Goal: Task Accomplishment & Management: Use online tool/utility

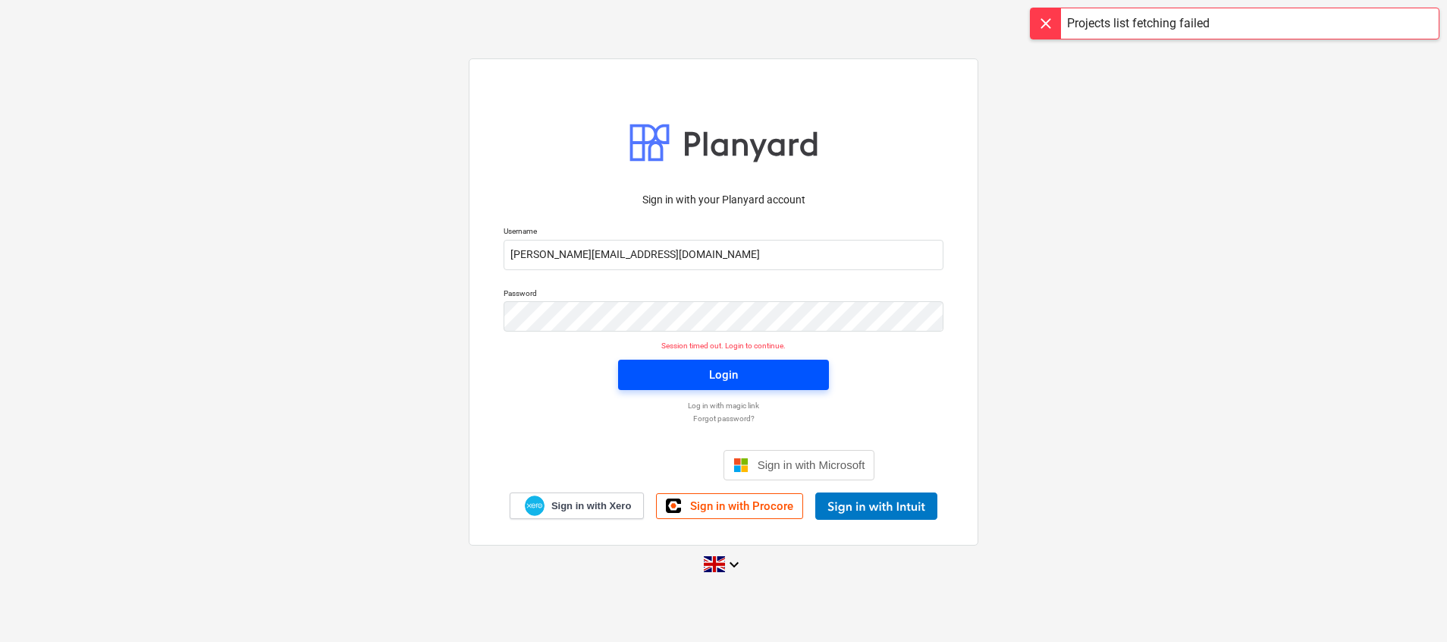
click at [689, 378] on span "Login" at bounding box center [723, 375] width 174 height 20
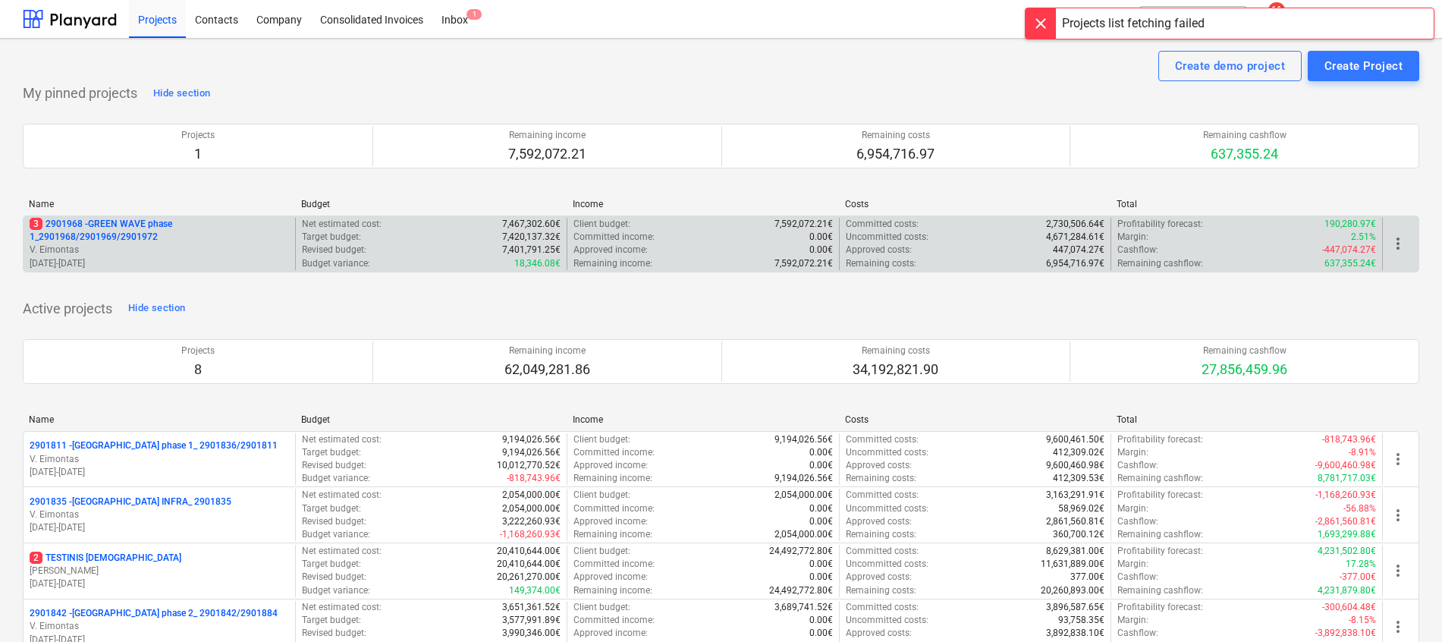
click at [153, 235] on p "3 2901968 - GREEN WAVE phase 1_2901968/2901969/2901972" at bounding box center [159, 231] width 259 height 26
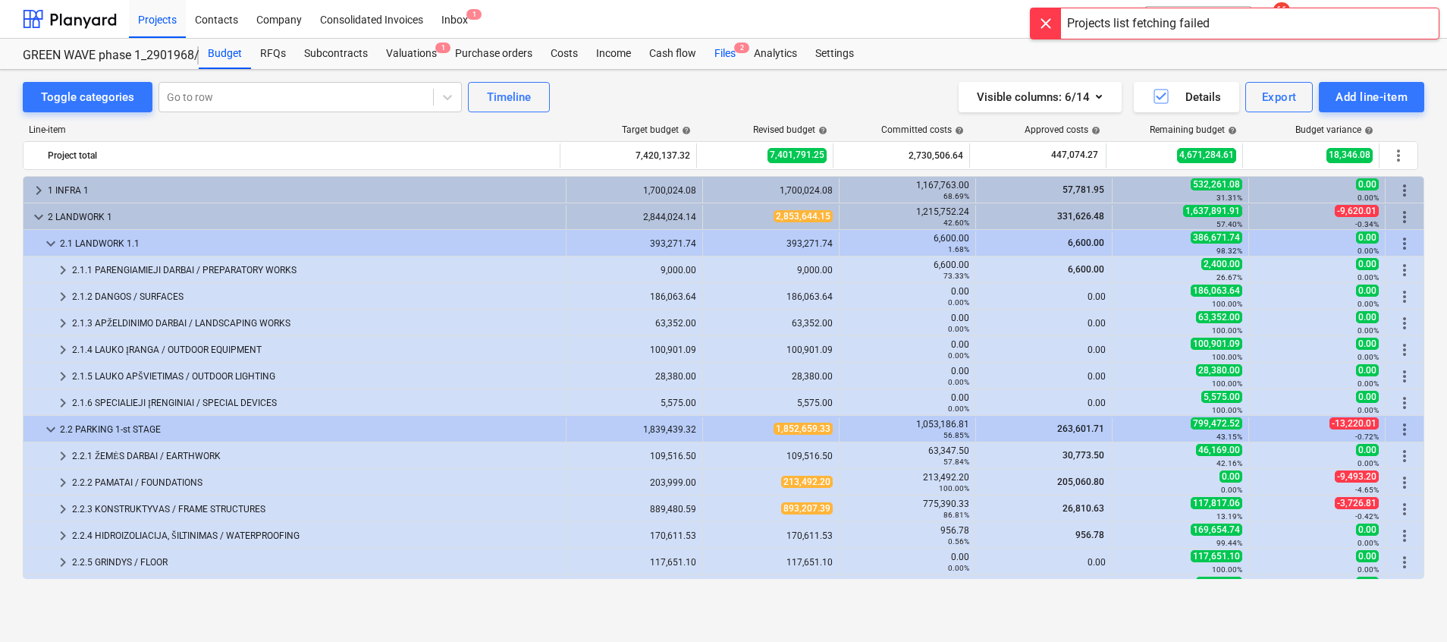
click at [742, 42] on div "Files 2" at bounding box center [724, 54] width 39 height 30
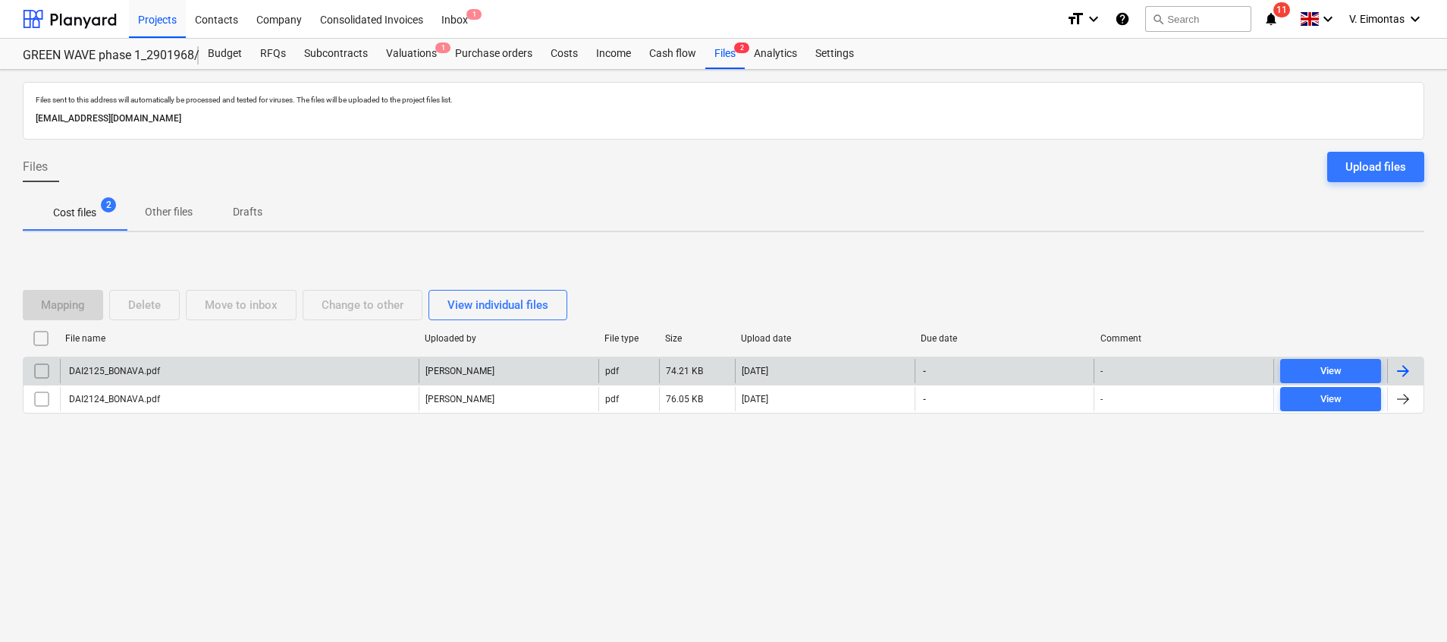
click at [87, 374] on div "DAI2125_BONAVA.pdf" at bounding box center [113, 371] width 93 height 11
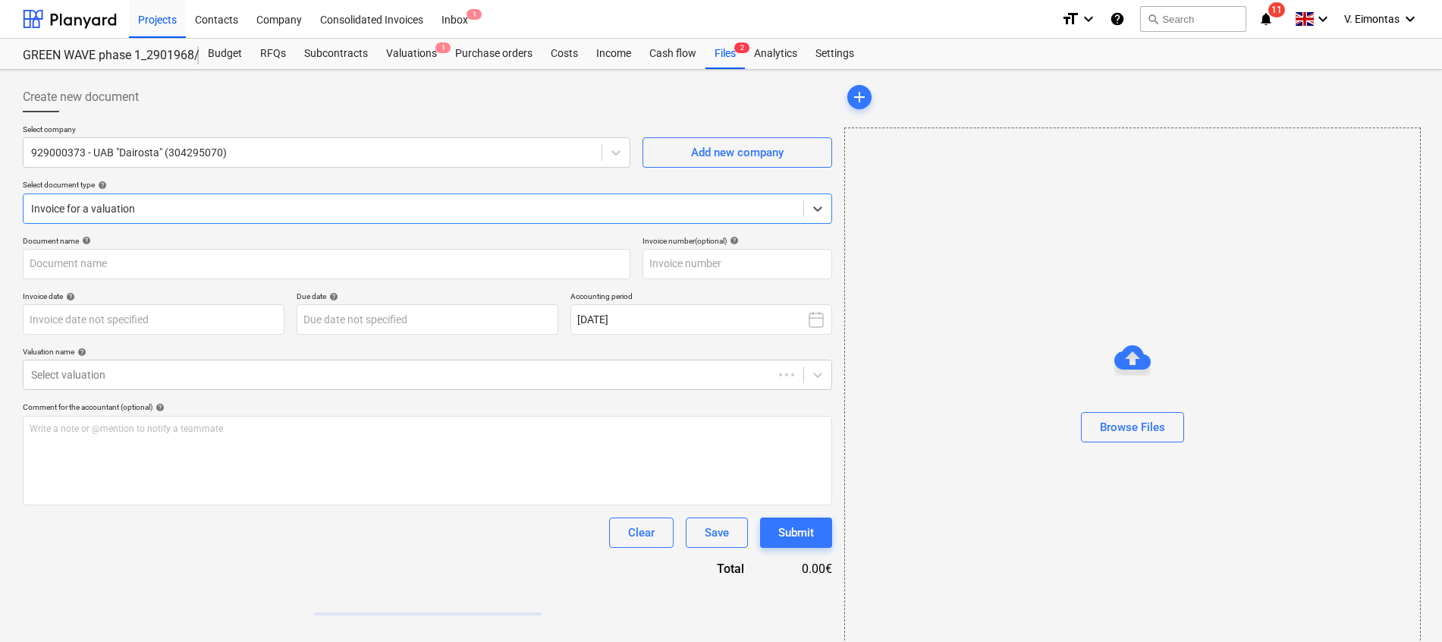
type input "DAI2125_BONAVA.pdf"
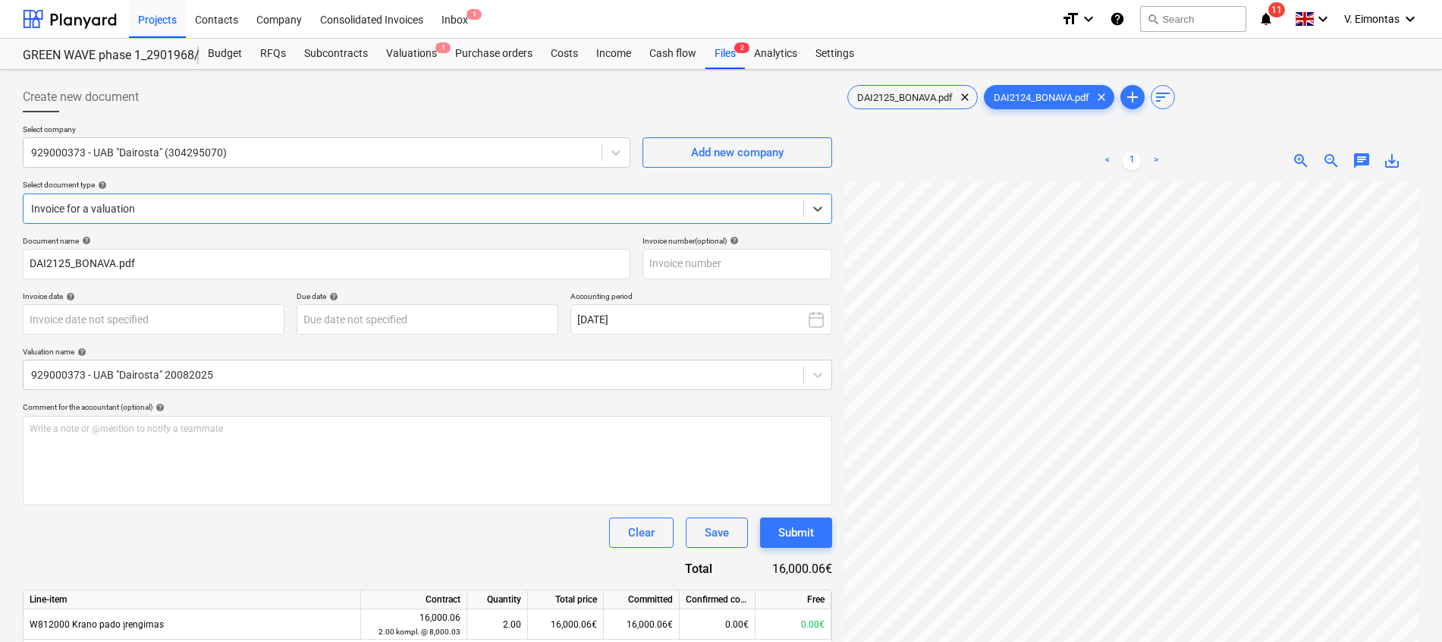
scroll to position [143, 0]
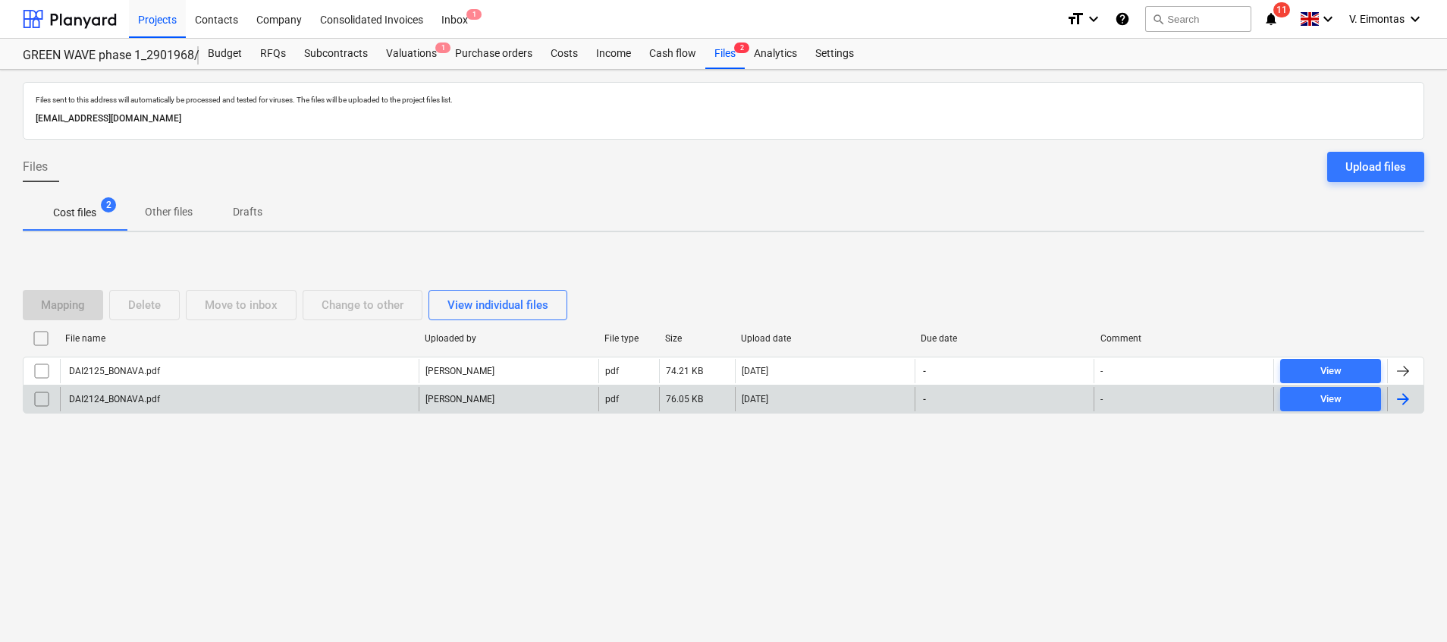
click at [237, 404] on div "DAI2124_BONAVA.pdf" at bounding box center [239, 399] width 359 height 24
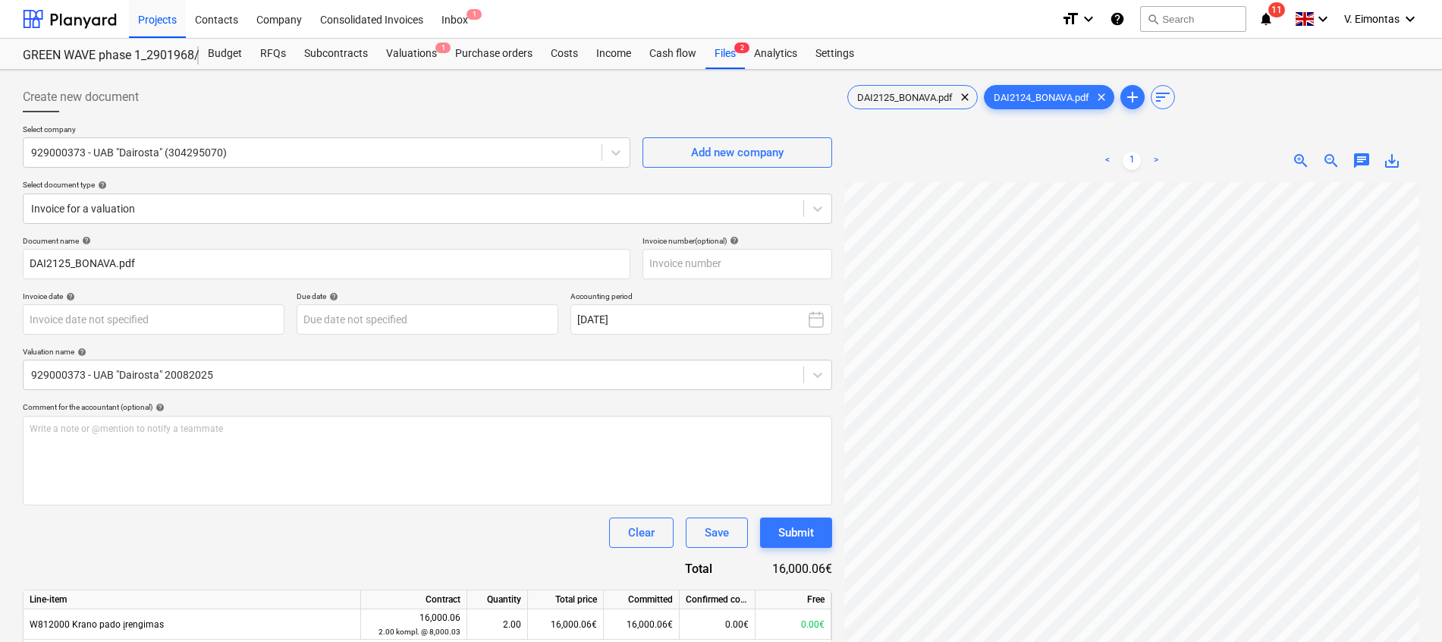
scroll to position [86, 33]
click at [728, 56] on div "Files 2" at bounding box center [724, 54] width 39 height 30
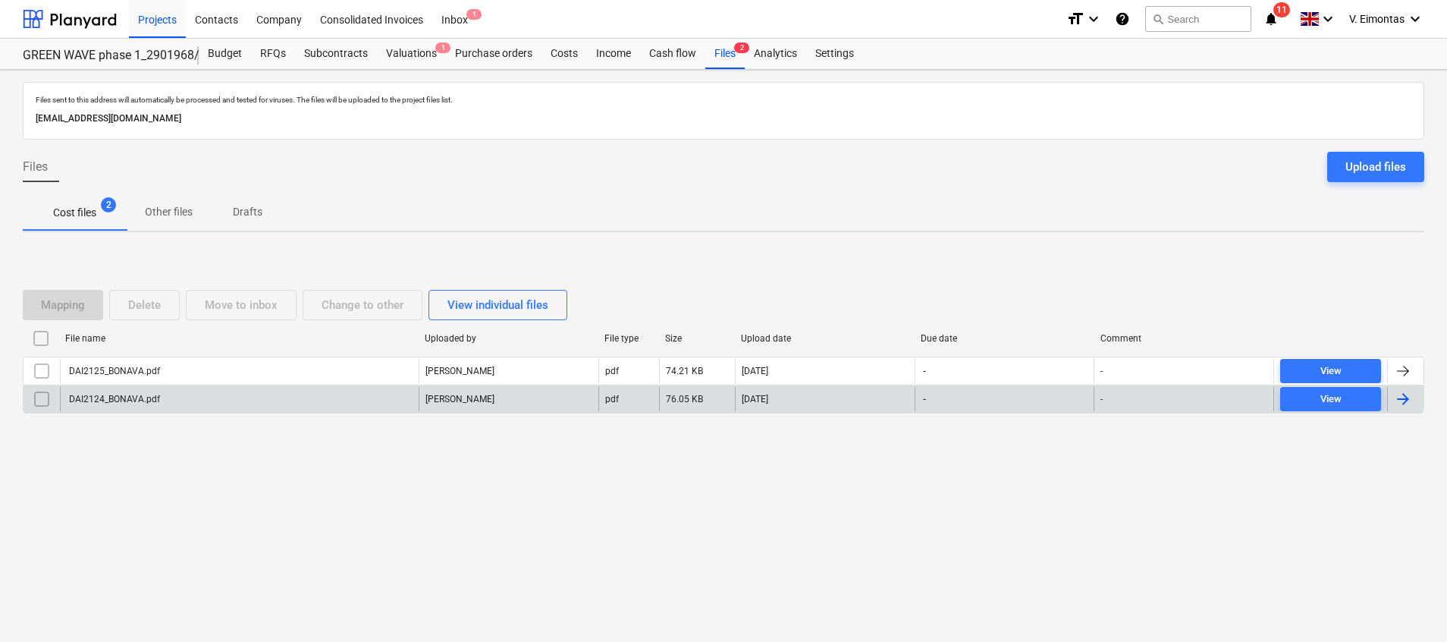
click at [141, 408] on div "DAI2124_BONAVA.pdf" at bounding box center [239, 399] width 359 height 24
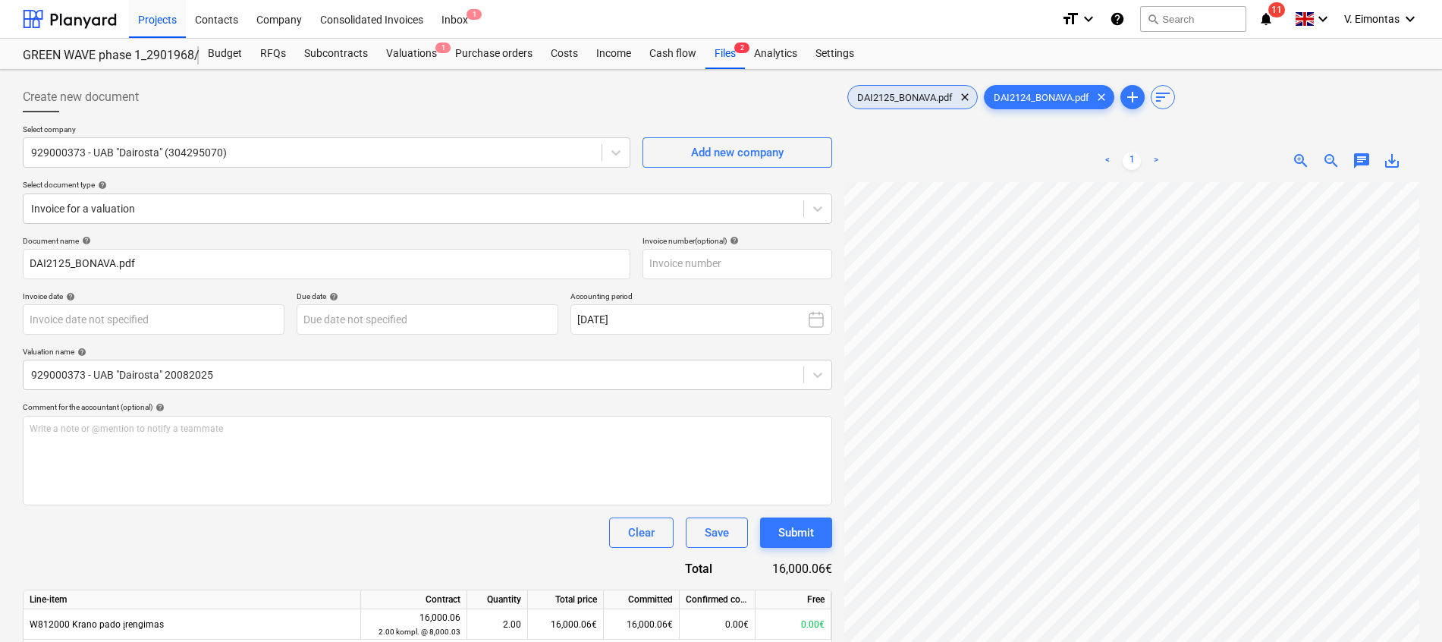
click at [923, 101] on span "DAI2125_BONAVA.pdf" at bounding box center [905, 97] width 114 height 11
click at [1057, 102] on span "DAI2124_BONAVA.pdf" at bounding box center [1042, 97] width 114 height 11
click at [724, 45] on div "Files 2" at bounding box center [724, 54] width 39 height 30
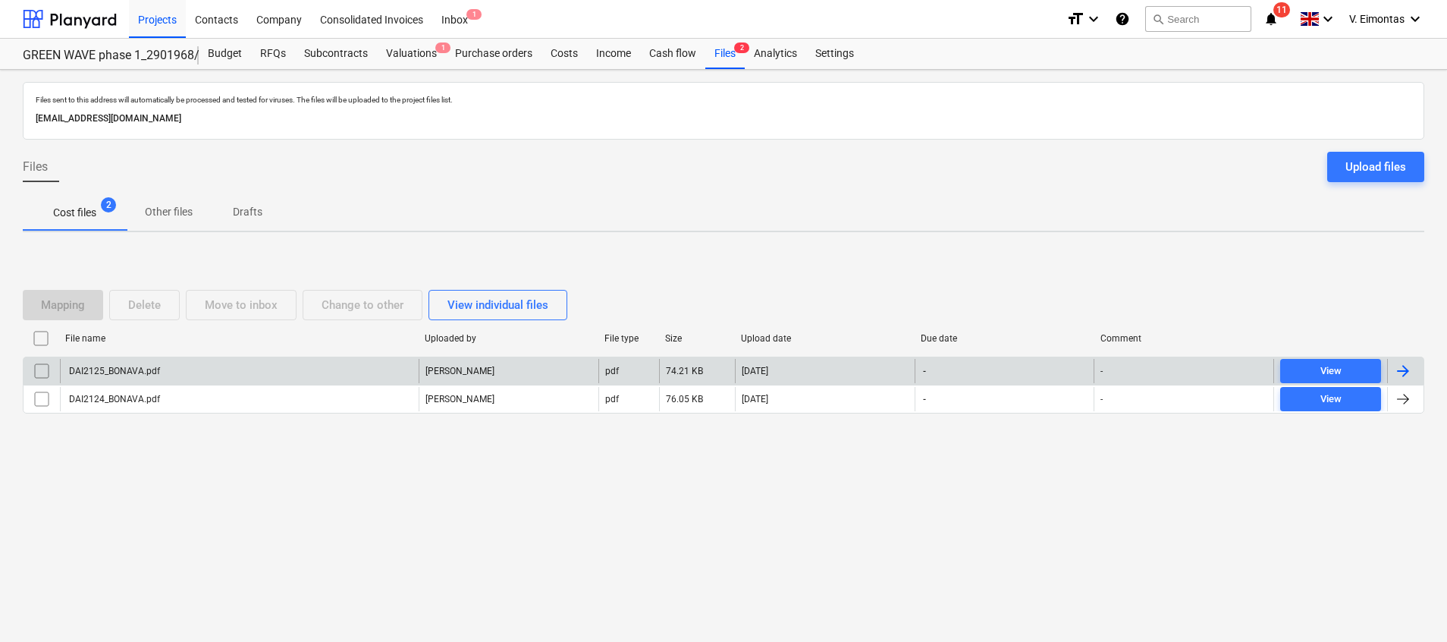
click at [36, 368] on input "checkbox" at bounding box center [42, 371] width 24 height 24
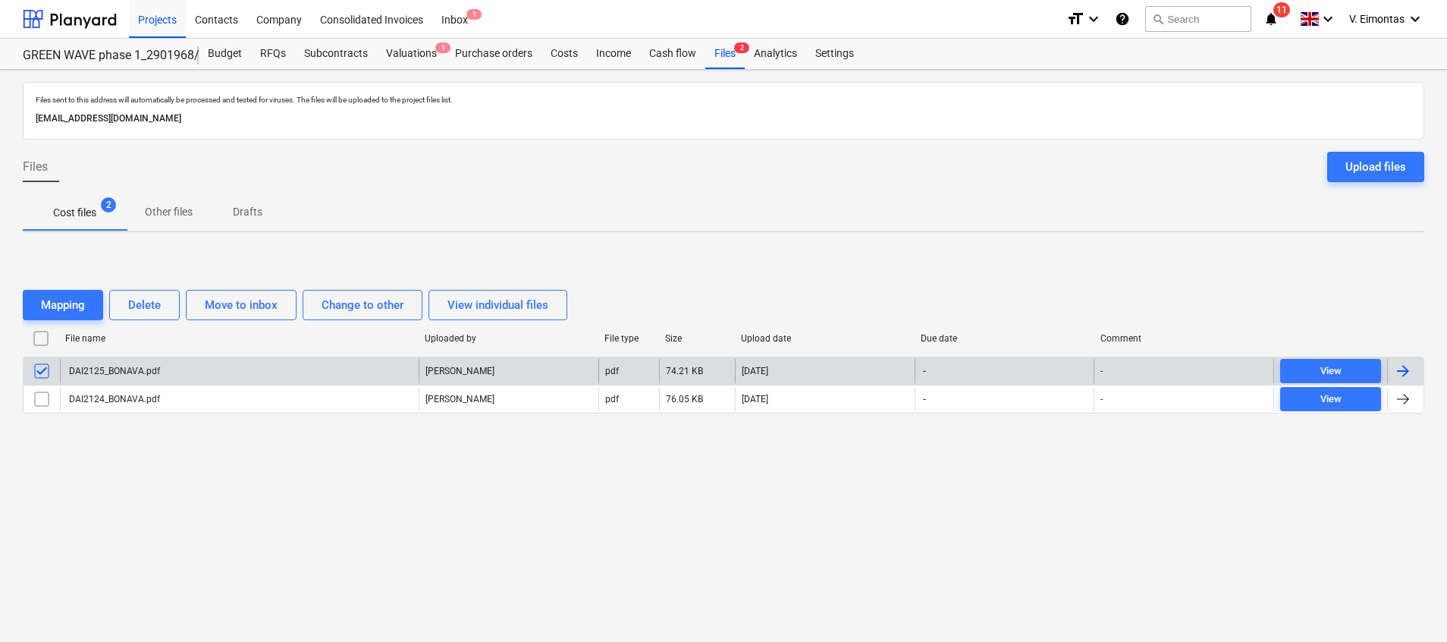
click at [92, 368] on div "DAI2125_BONAVA.pdf" at bounding box center [113, 371] width 93 height 11
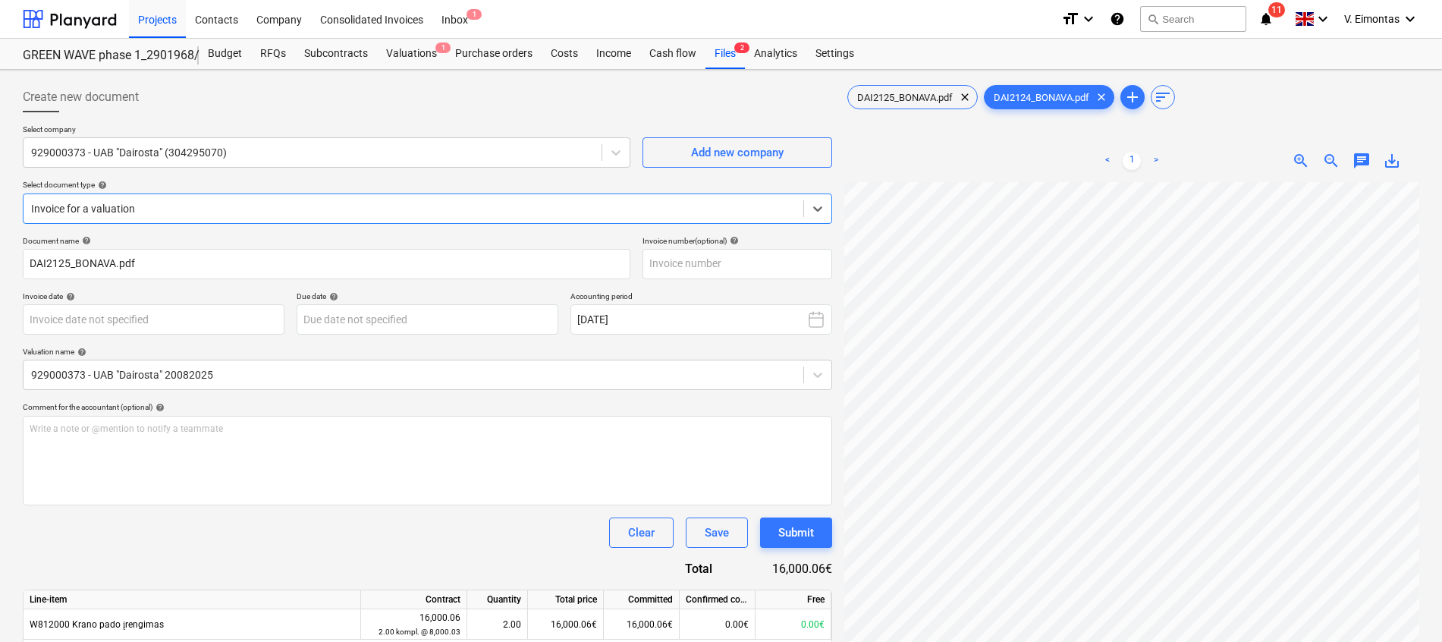
click at [1388, 168] on span "save_alt" at bounding box center [1392, 161] width 18 height 18
click at [874, 93] on span "DAI2125_BONAVA.pdf" at bounding box center [905, 97] width 114 height 11
click at [1389, 157] on span "save_alt" at bounding box center [1392, 161] width 18 height 18
click at [723, 61] on div "Files 2" at bounding box center [724, 54] width 39 height 30
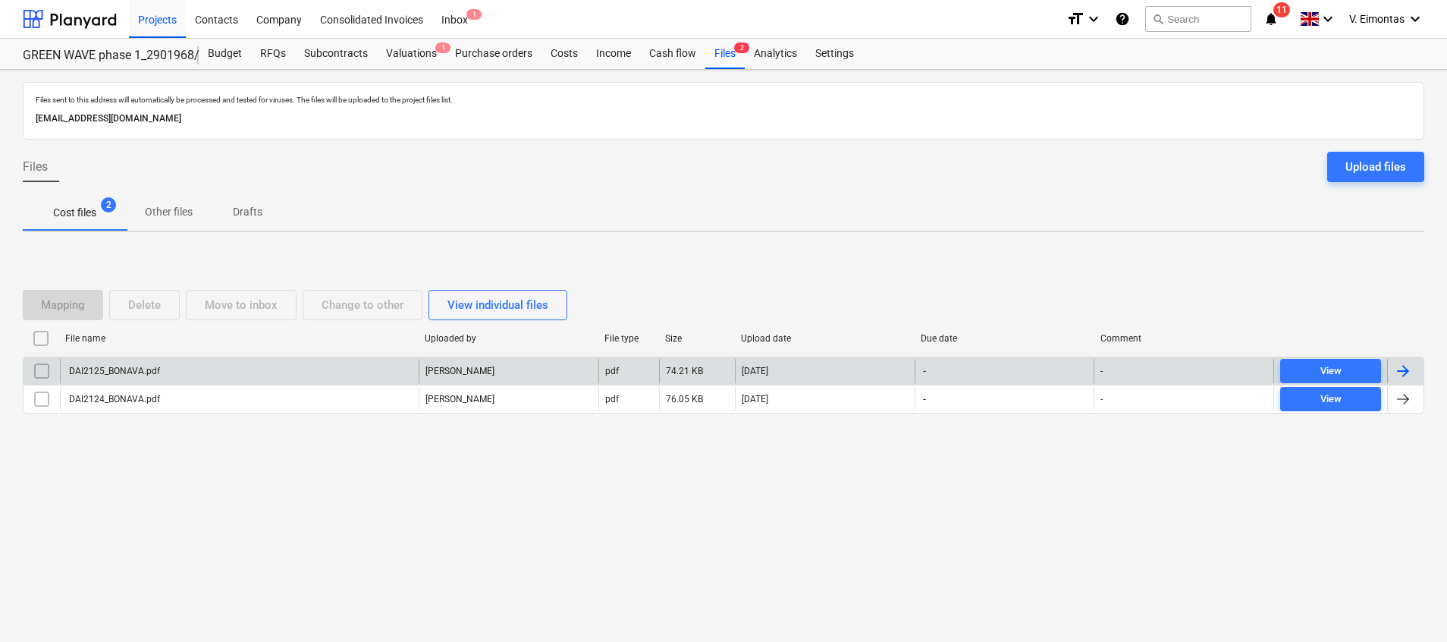
click at [211, 363] on div "DAI2125_BONAVA.pdf" at bounding box center [239, 371] width 359 height 24
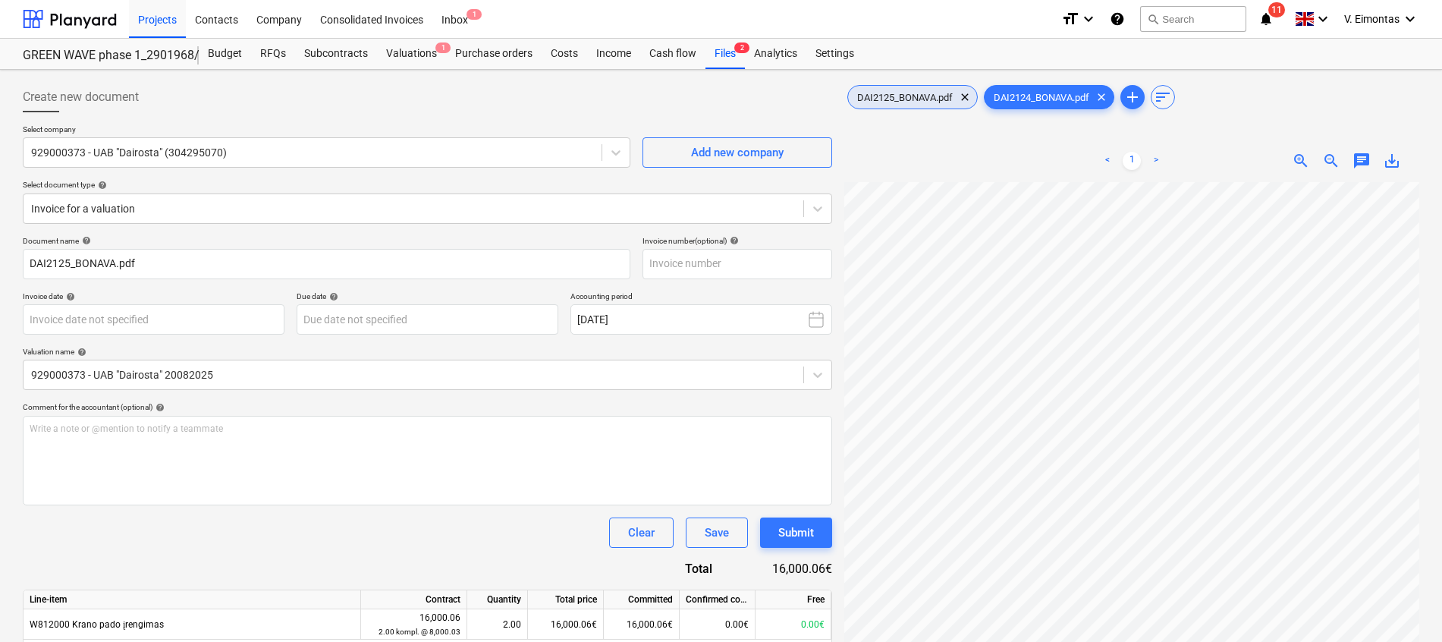
click at [931, 94] on span "DAI2125_BONAVA.pdf" at bounding box center [905, 97] width 114 height 11
click at [1049, 94] on span "DAI2124_BONAVA.pdf" at bounding box center [1042, 97] width 114 height 11
click at [727, 49] on div "Files 2" at bounding box center [724, 54] width 39 height 30
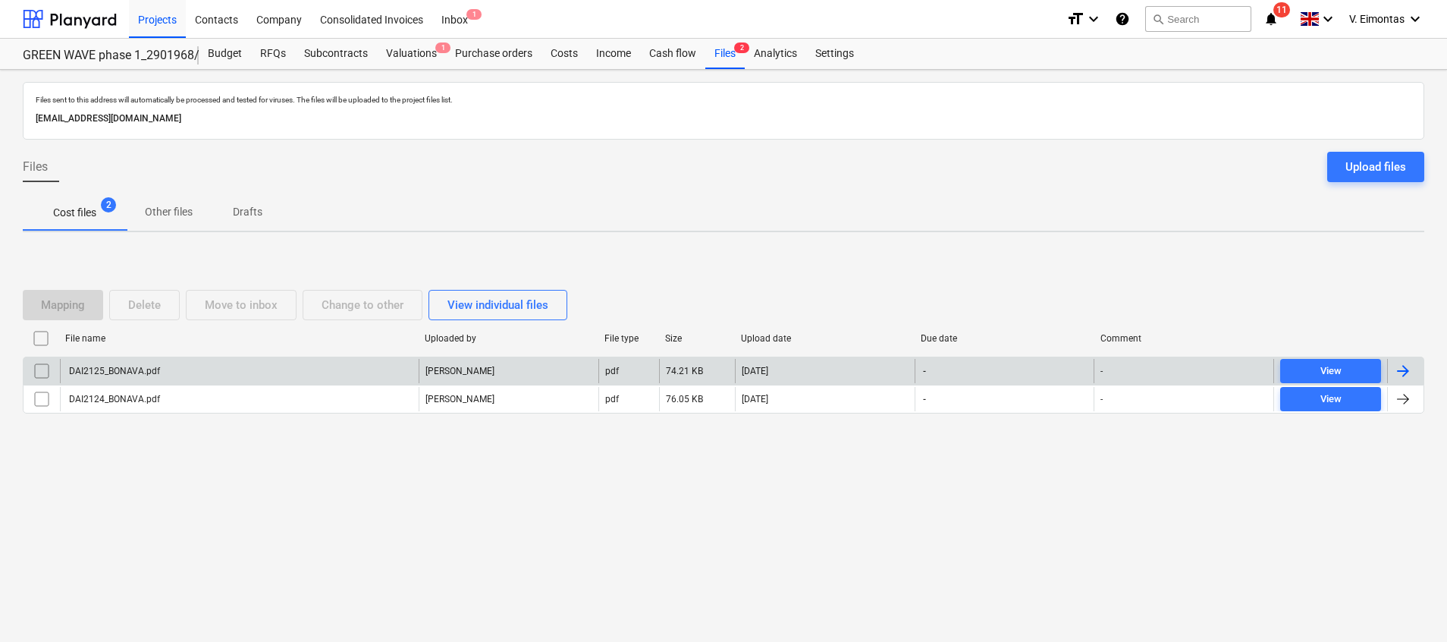
click at [39, 362] on input "checkbox" at bounding box center [42, 371] width 24 height 24
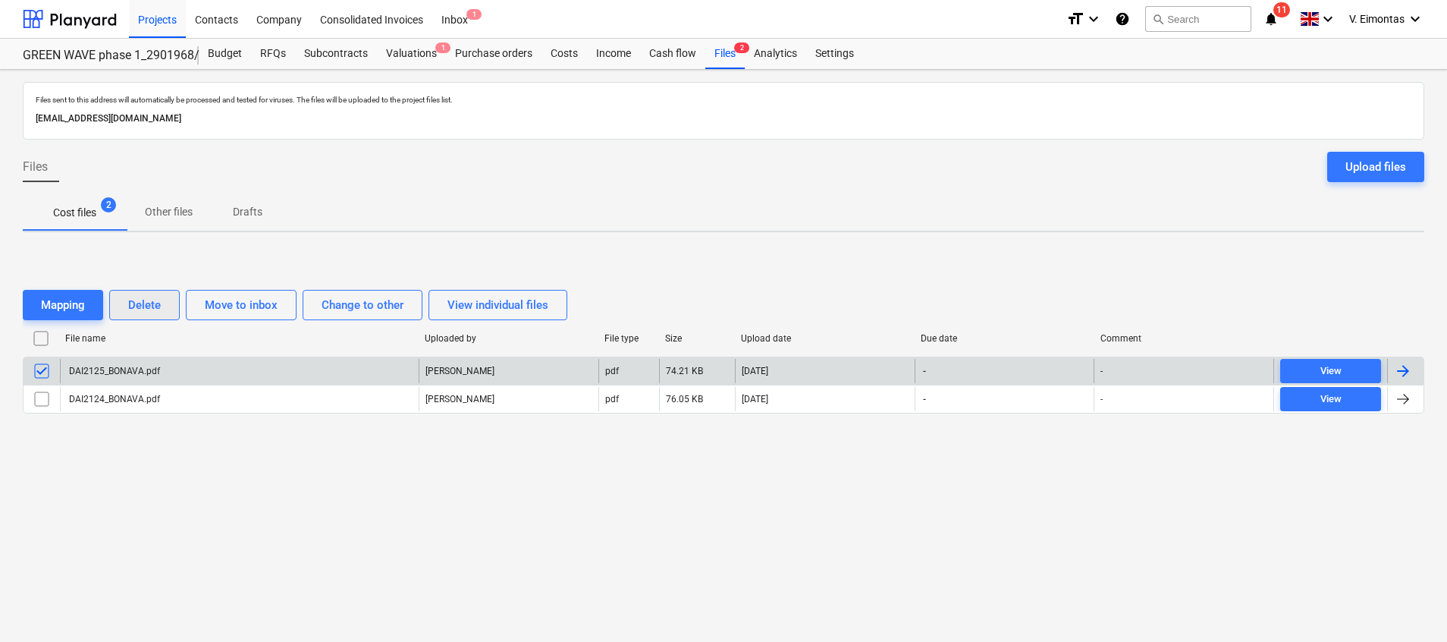
click at [151, 307] on div "Delete" at bounding box center [144, 305] width 33 height 20
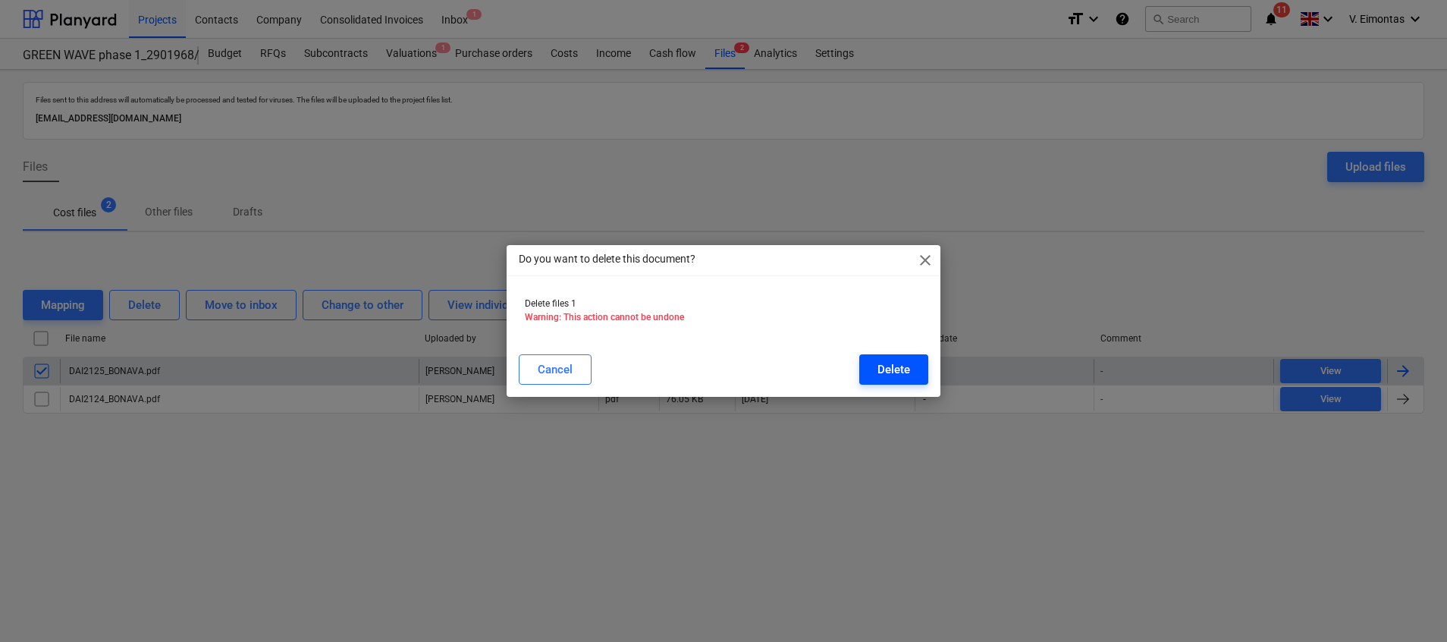
click at [864, 360] on button "Delete" at bounding box center [893, 369] width 69 height 30
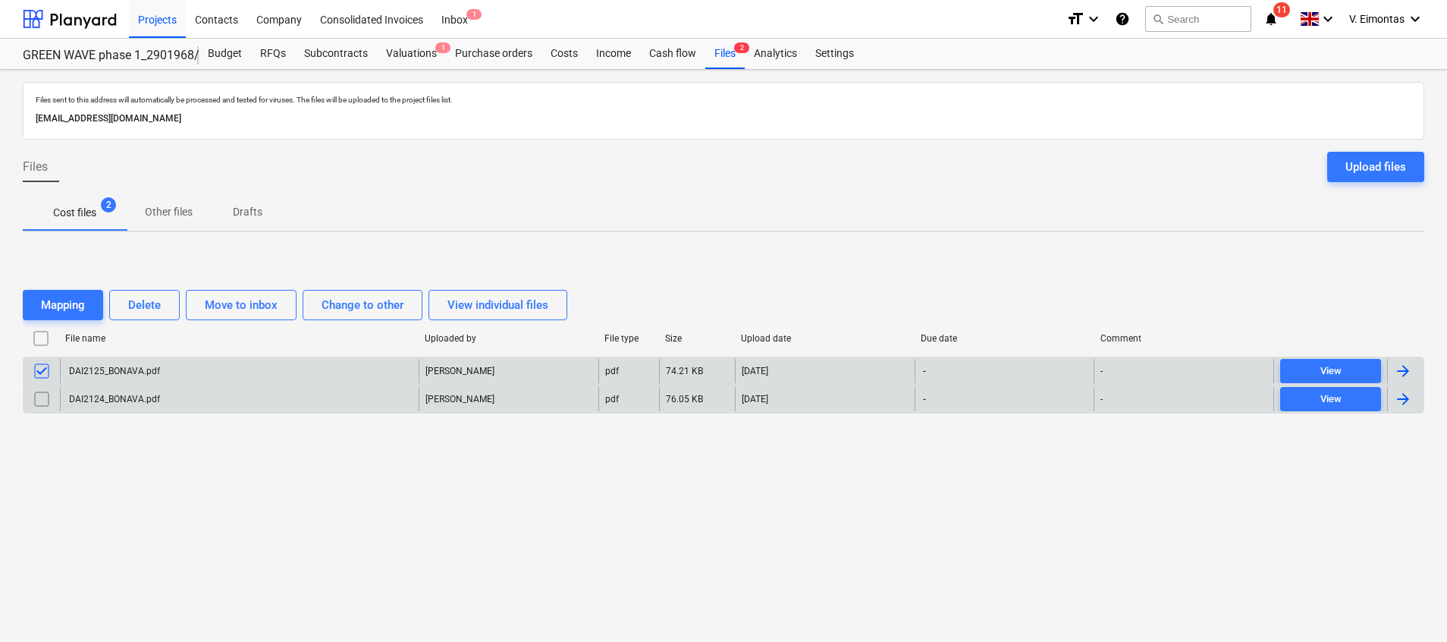
click at [73, 399] on div "DAI2124_BONAVA.pdf" at bounding box center [113, 399] width 93 height 11
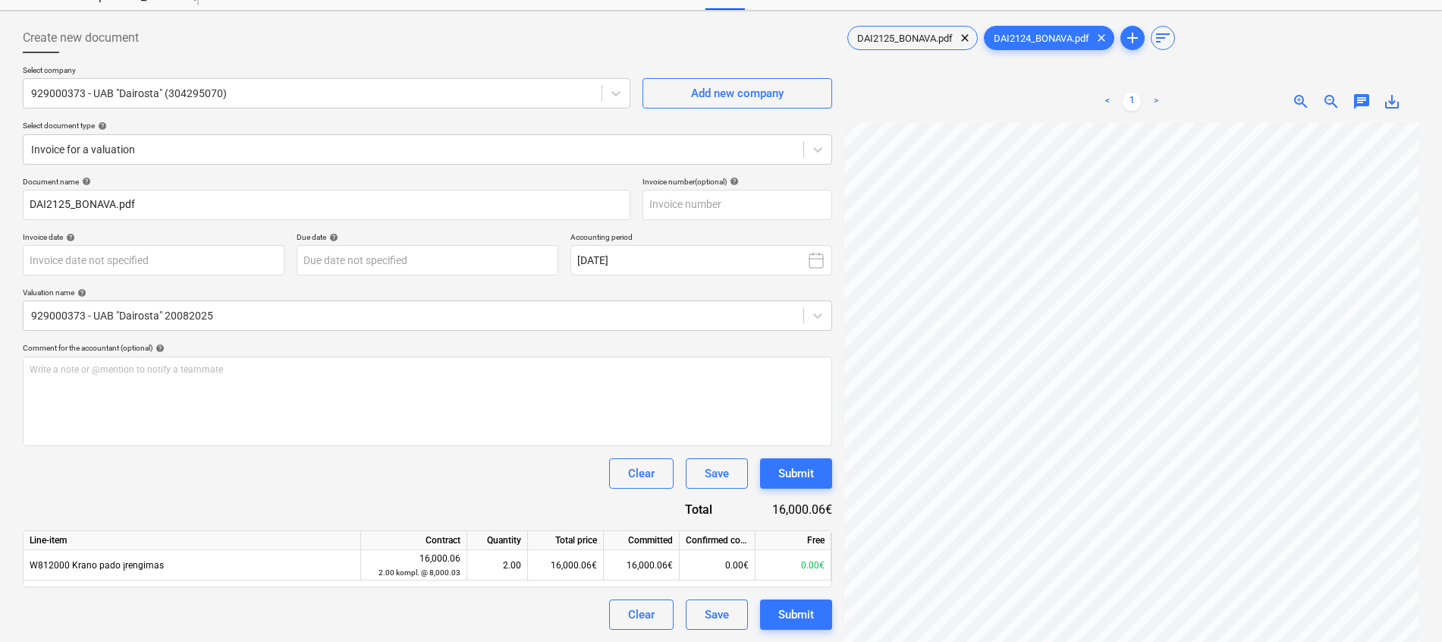
scroll to position [222, 9]
click at [1241, 66] on div "DAI2125_BONAVA.pdf clear DAI2124_BONAVA.pdf clear add sort < 1 > zoom_in zoom_o…" at bounding box center [1131, 372] width 575 height 699
click at [913, 33] on span "DAI2125_BONAVA.pdf" at bounding box center [905, 38] width 114 height 11
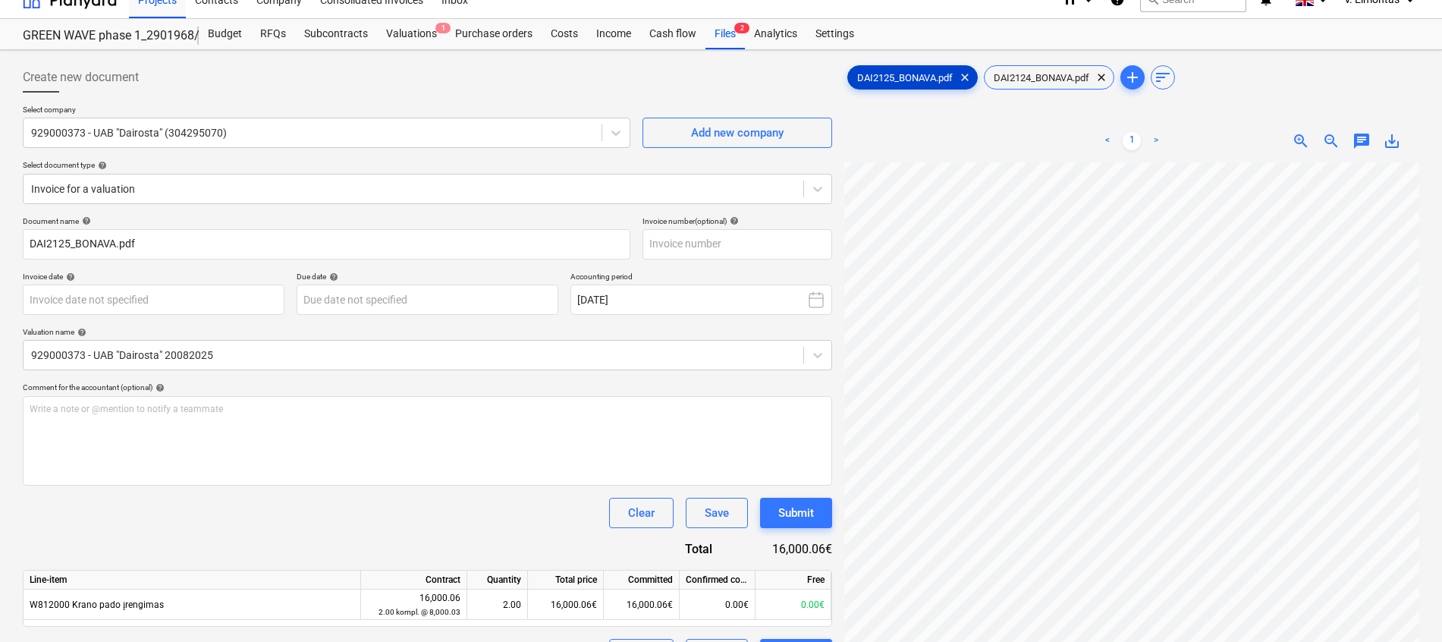
scroll to position [0, 0]
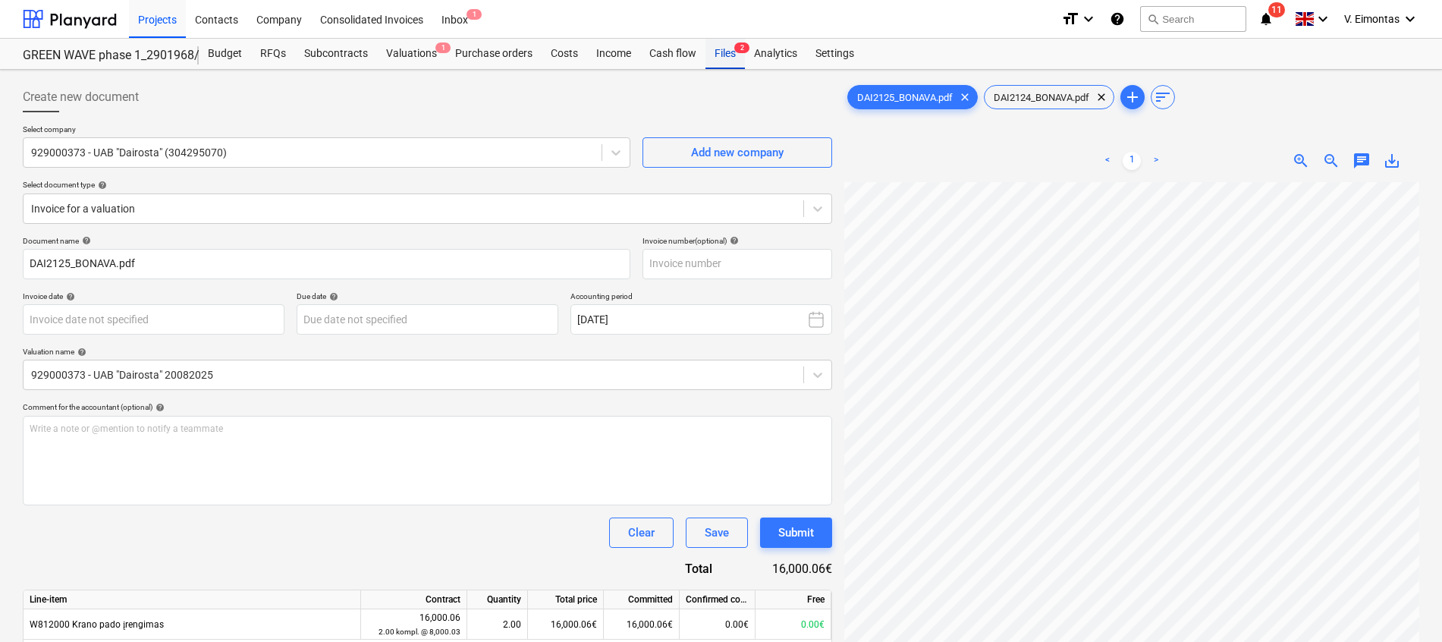
click at [736, 60] on div "Files 2" at bounding box center [724, 54] width 39 height 30
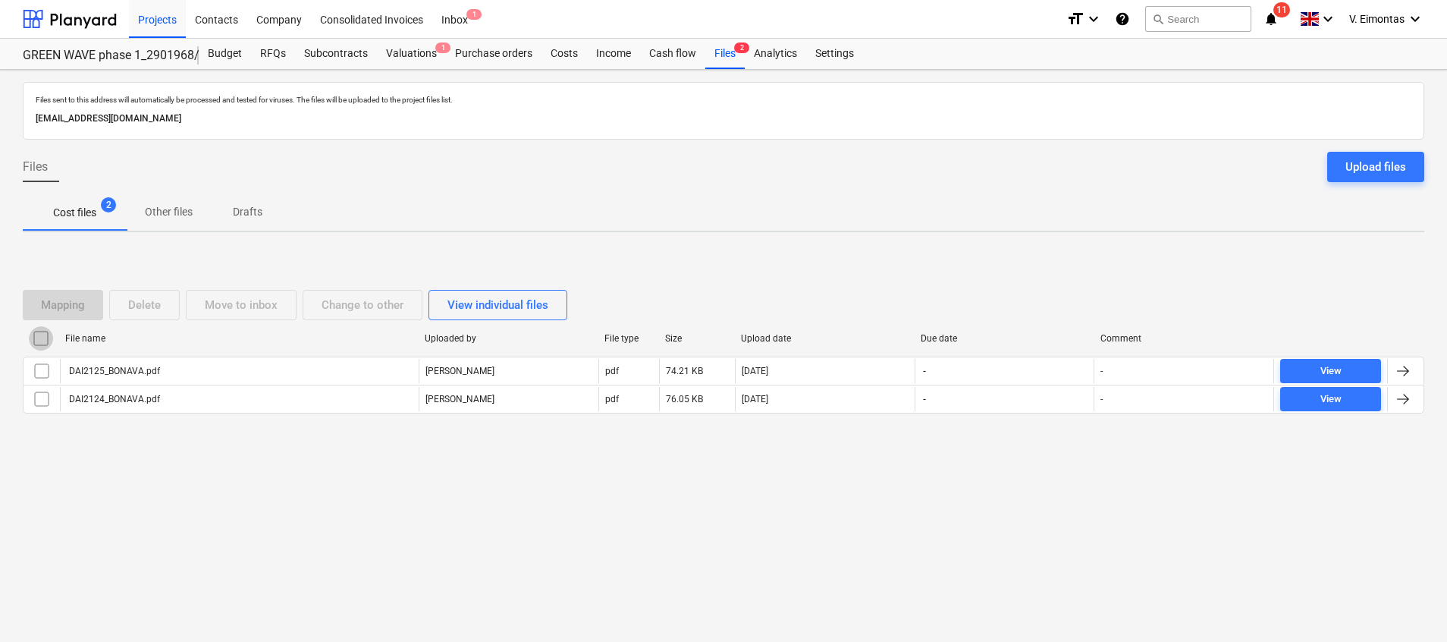
click at [41, 336] on input "checkbox" at bounding box center [41, 338] width 24 height 24
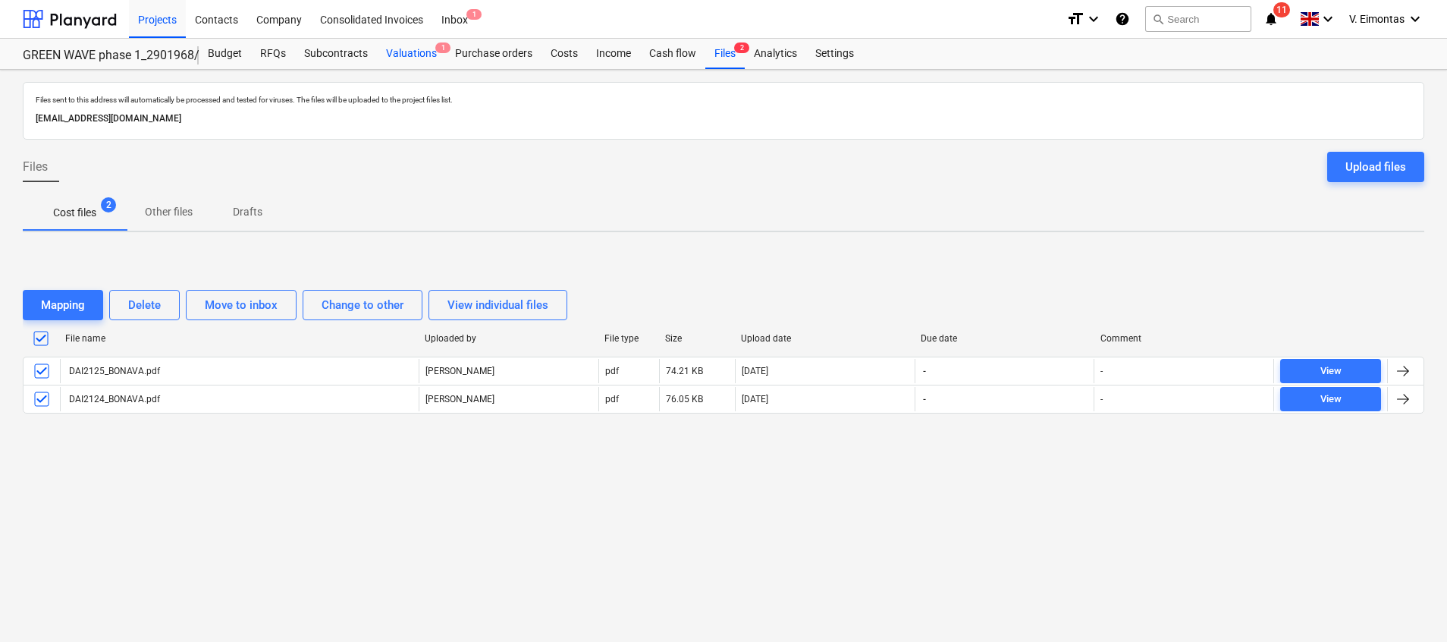
click at [424, 51] on div "Valuations 1" at bounding box center [411, 54] width 69 height 30
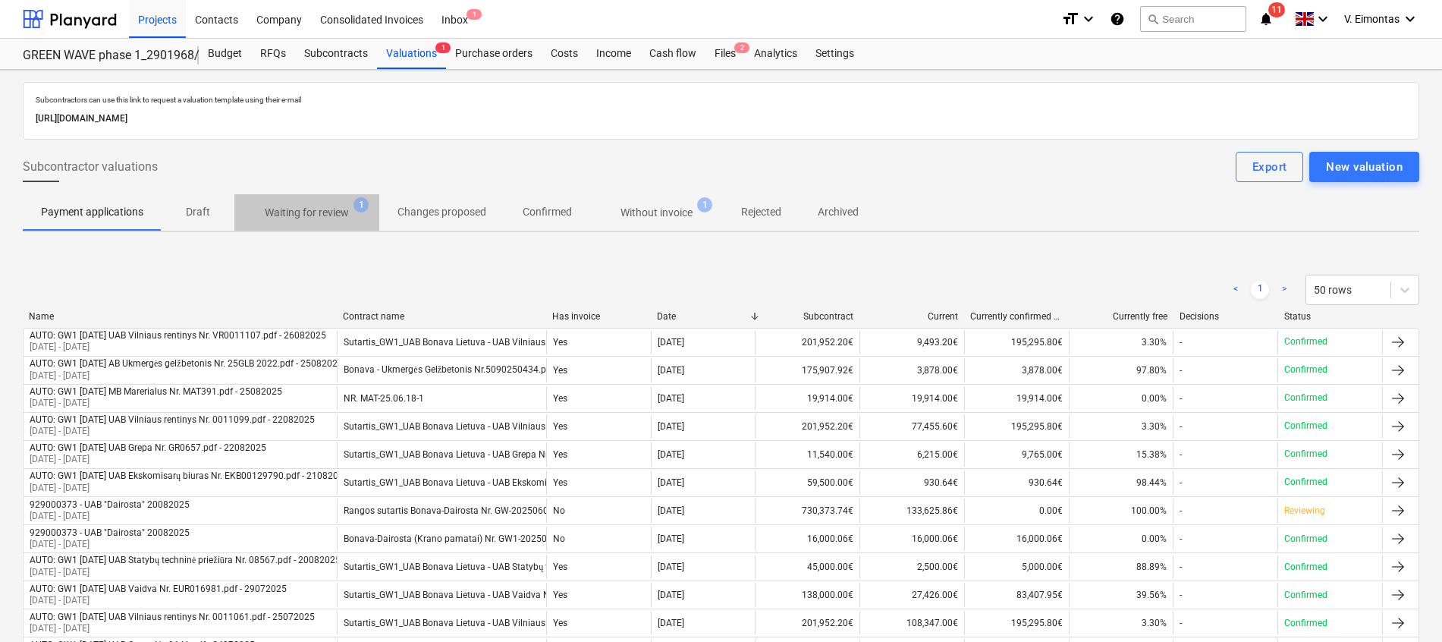
click at [332, 218] on p "Waiting for review" at bounding box center [307, 213] width 84 height 16
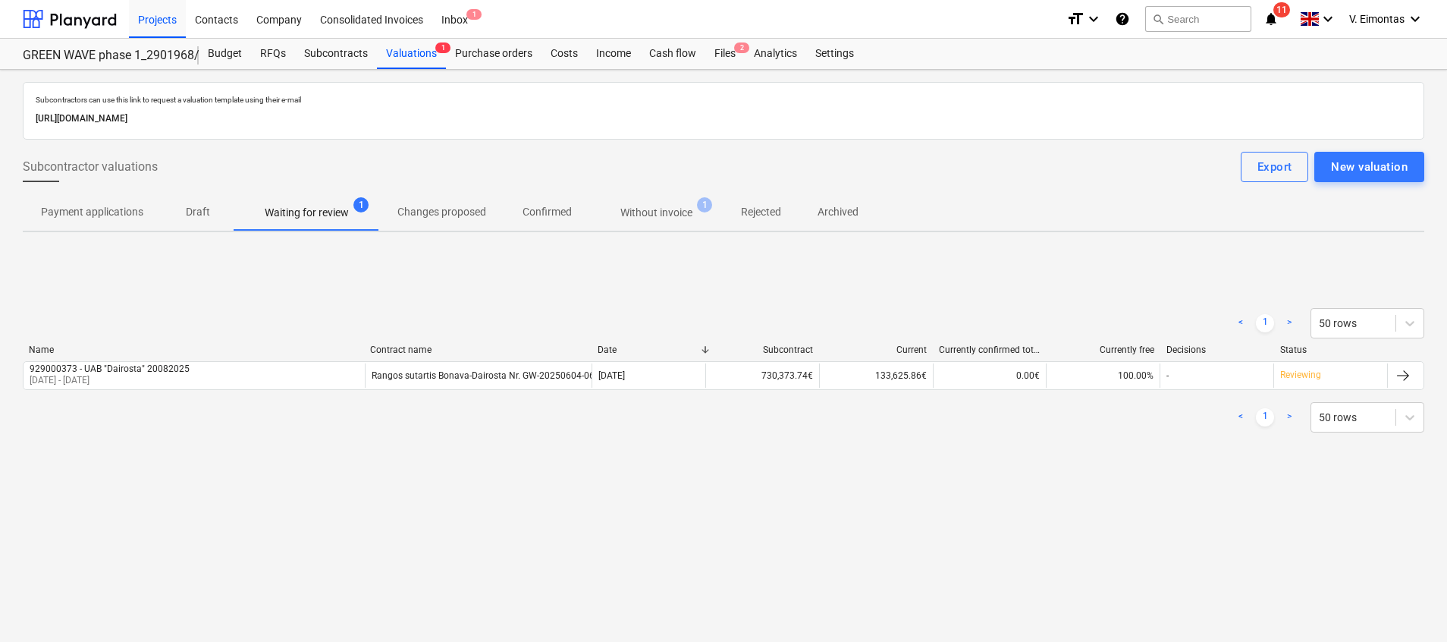
click at [670, 206] on p "Without invoice" at bounding box center [656, 213] width 72 height 16
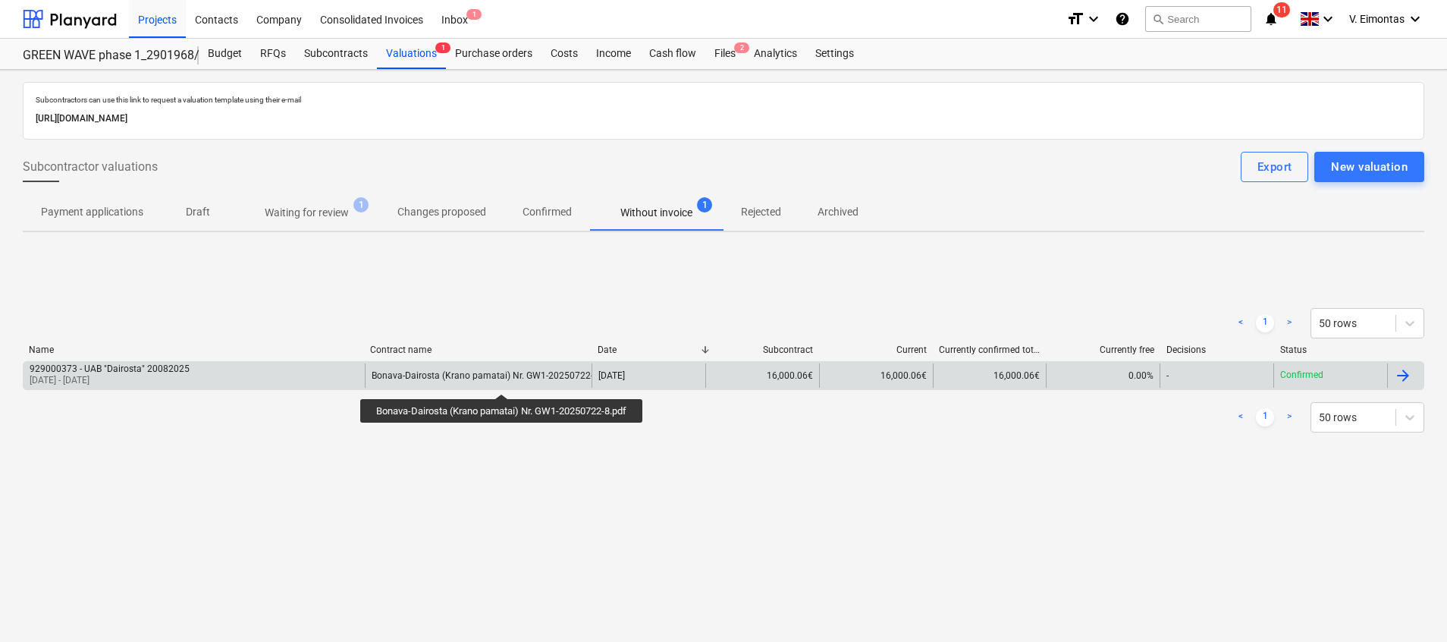
click at [504, 380] on div "Bonava-Dairosta (Krano pamatai) Nr. GW1-20250722-8.pdf" at bounding box center [493, 375] width 243 height 11
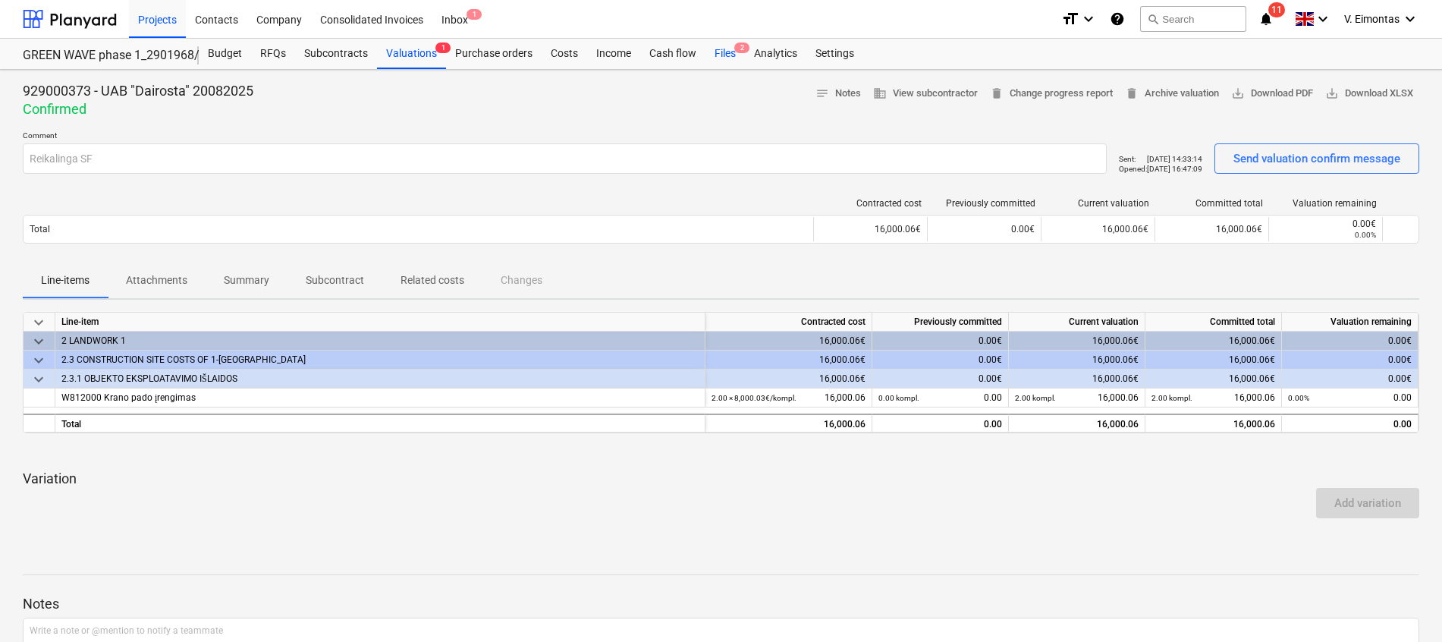
click at [729, 46] on div "Files 2" at bounding box center [724, 54] width 39 height 30
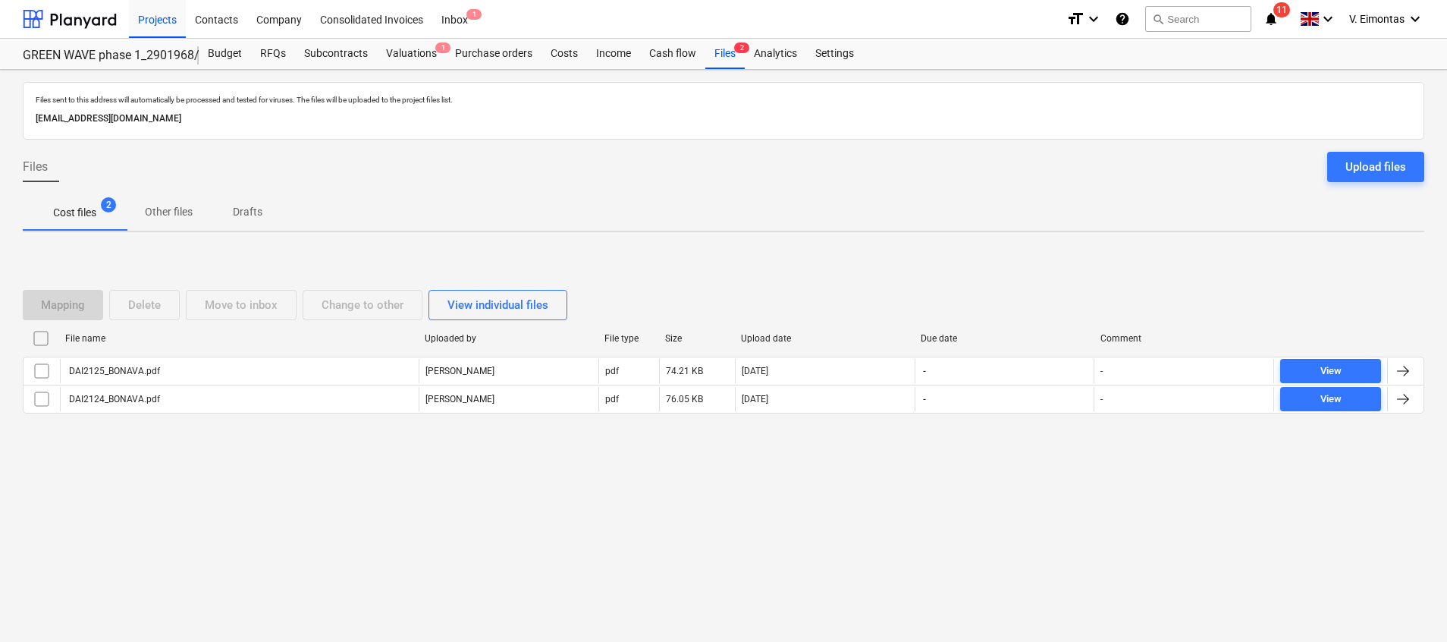
click at [42, 338] on input "checkbox" at bounding box center [41, 338] width 24 height 24
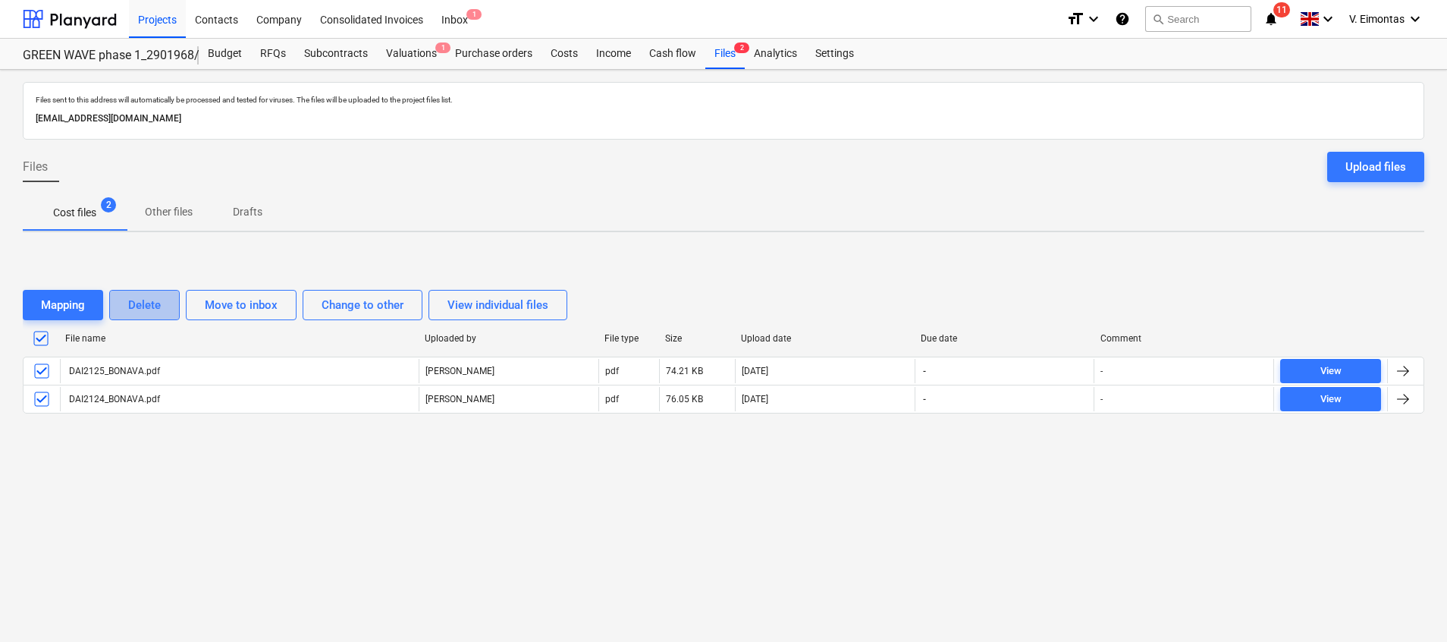
click at [142, 304] on div "Delete" at bounding box center [144, 305] width 33 height 20
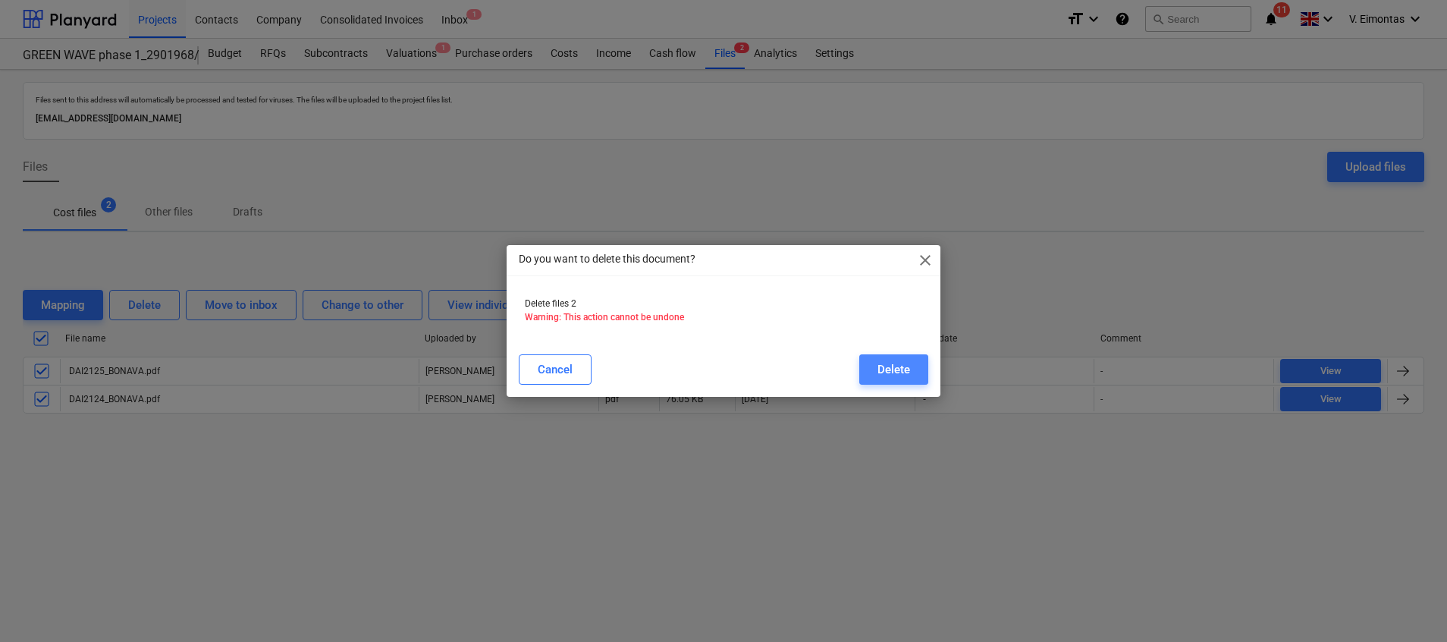
click at [868, 366] on button "Delete" at bounding box center [893, 369] width 69 height 30
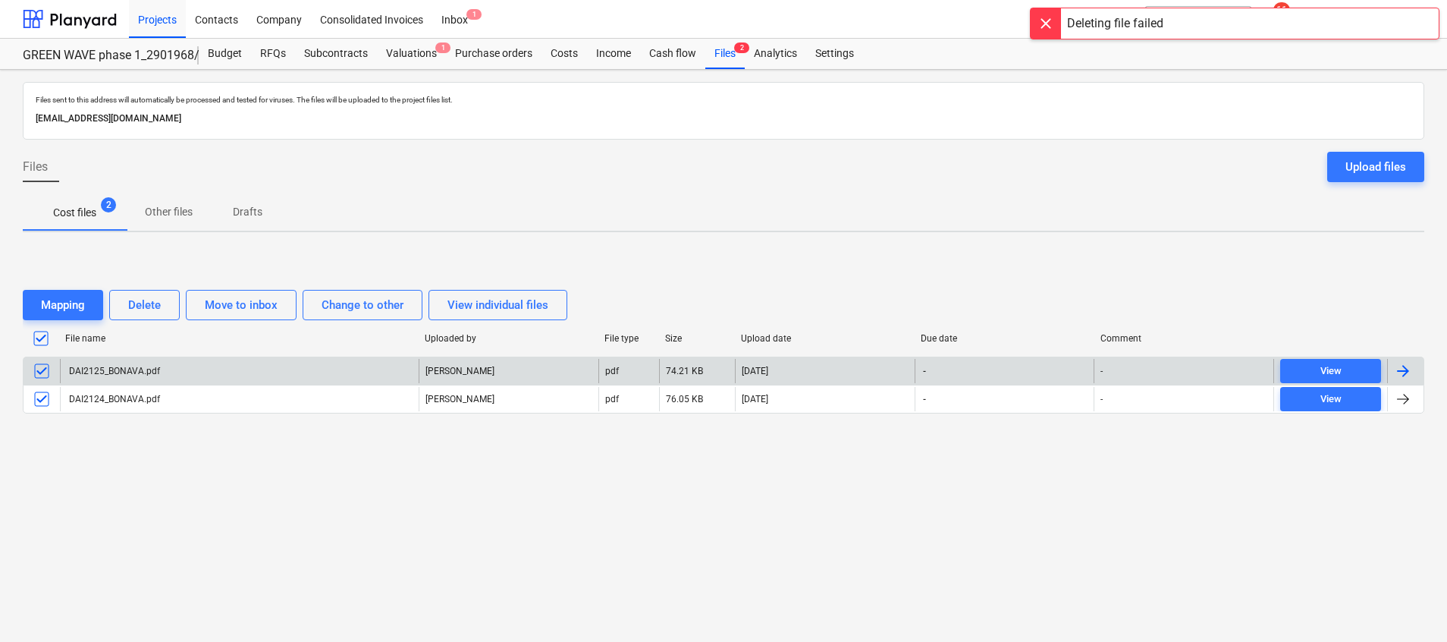
click at [793, 367] on div "[DATE]" at bounding box center [825, 371] width 180 height 24
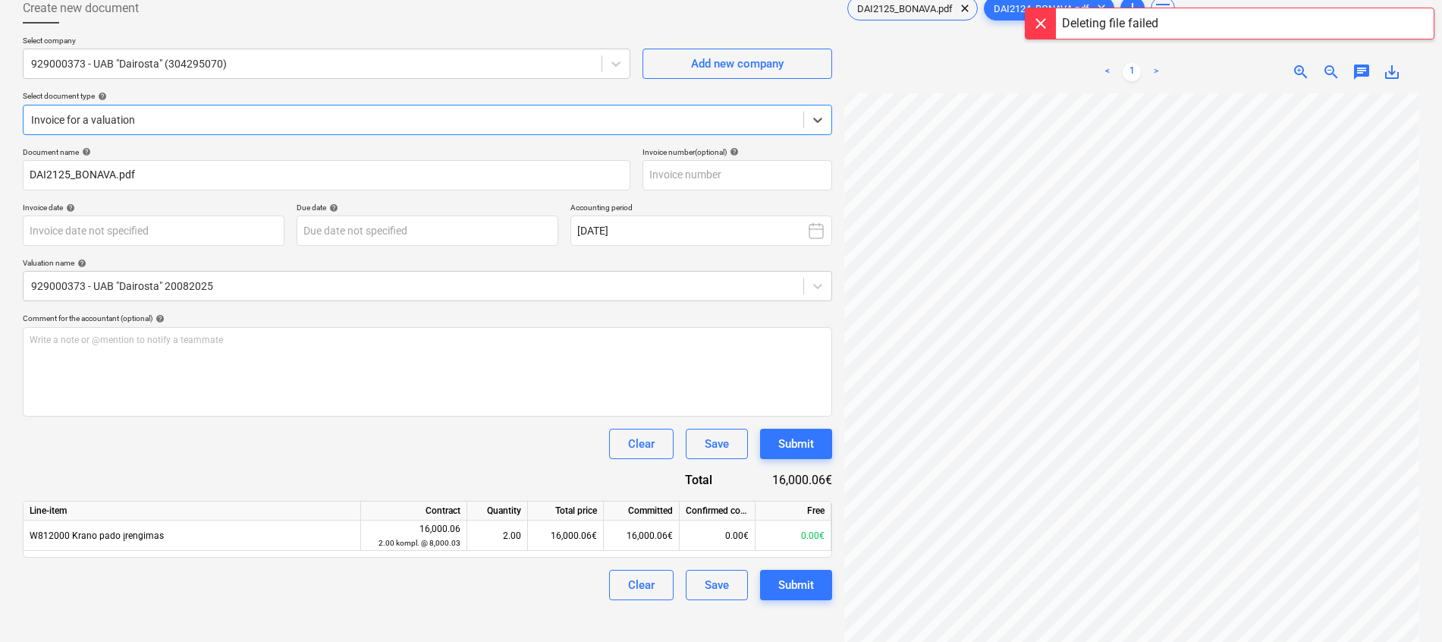
scroll to position [152, 0]
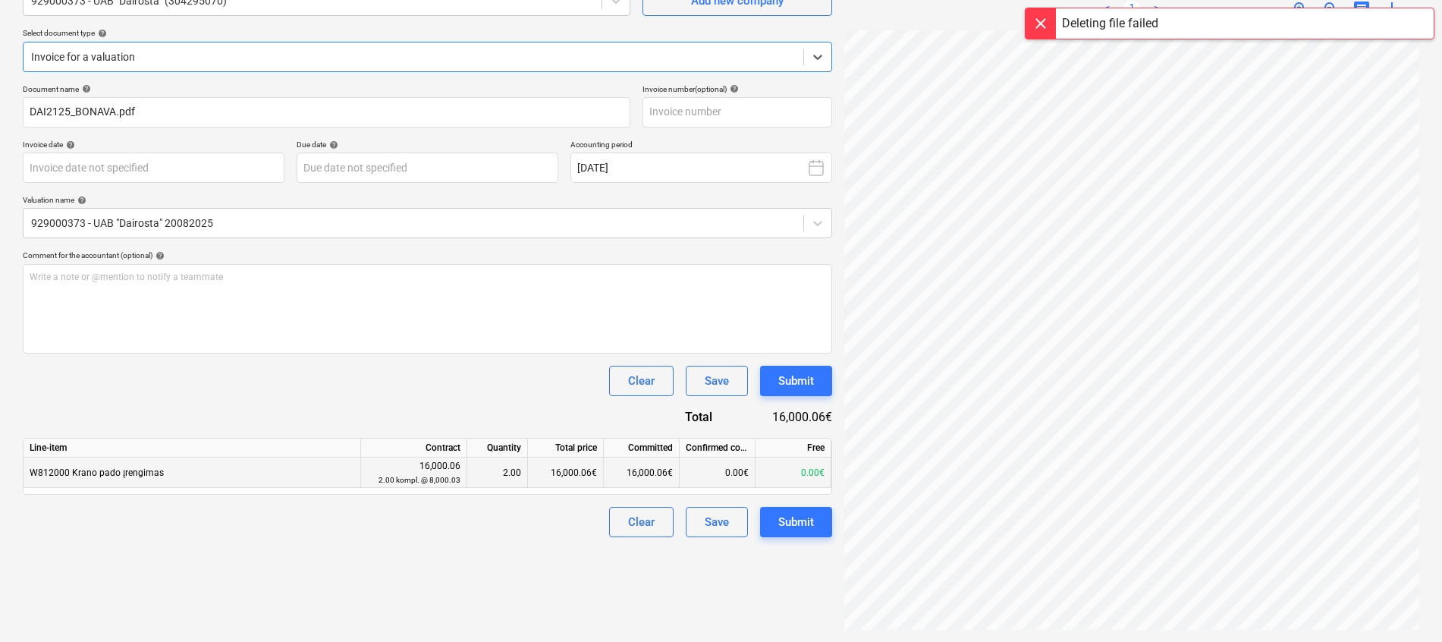
click at [566, 470] on div "16,000.06€" at bounding box center [566, 472] width 76 height 30
click at [580, 475] on div "16,000.06€" at bounding box center [566, 472] width 76 height 30
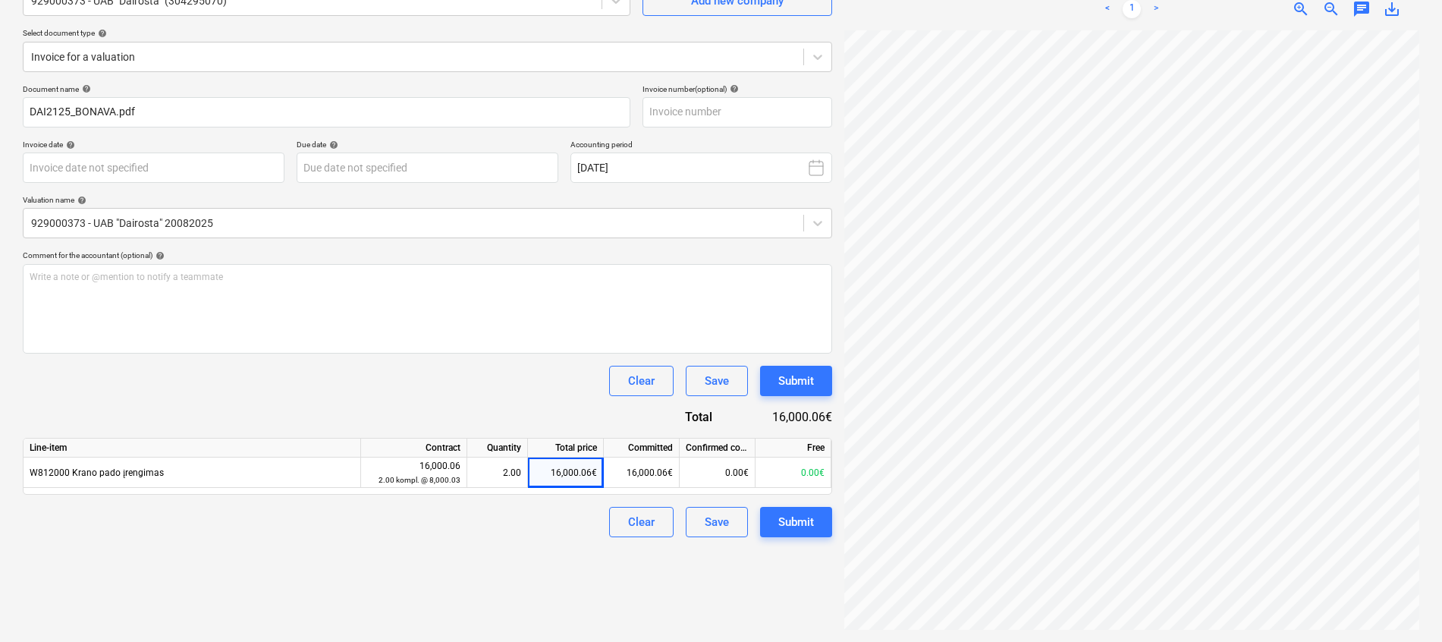
scroll to position [0, 0]
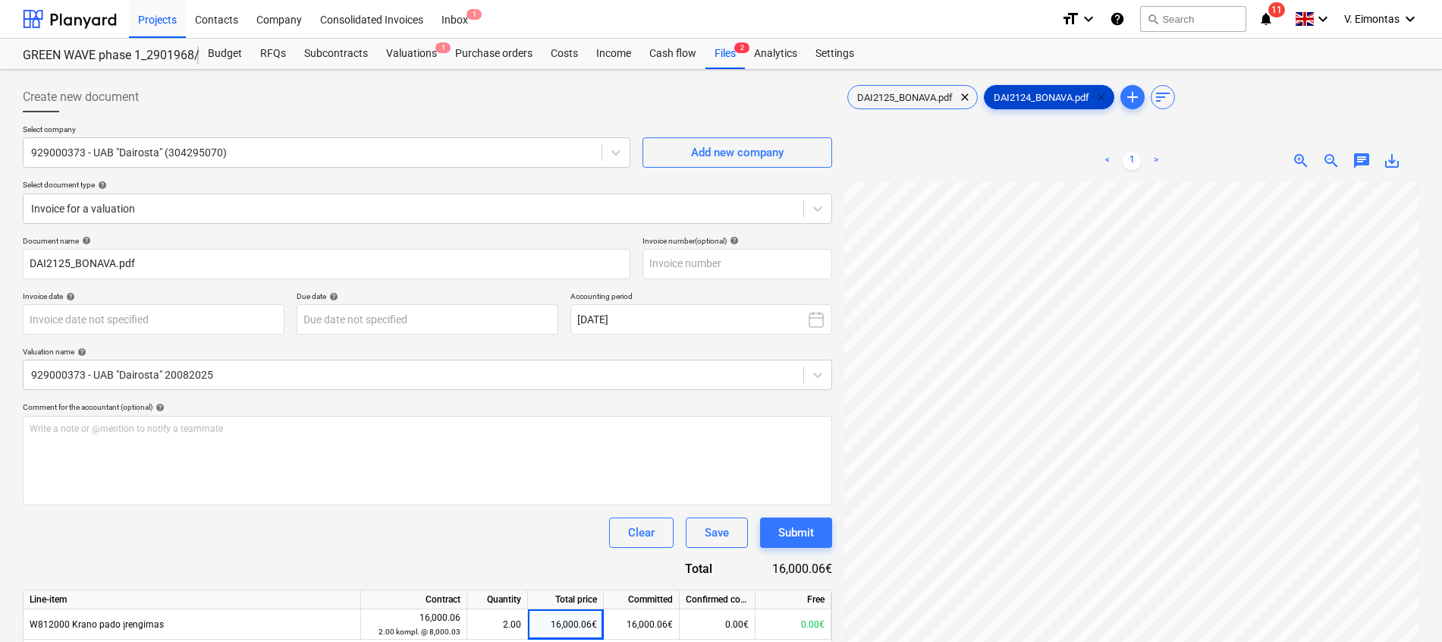
click at [1108, 100] on span "clear" at bounding box center [1101, 97] width 18 height 18
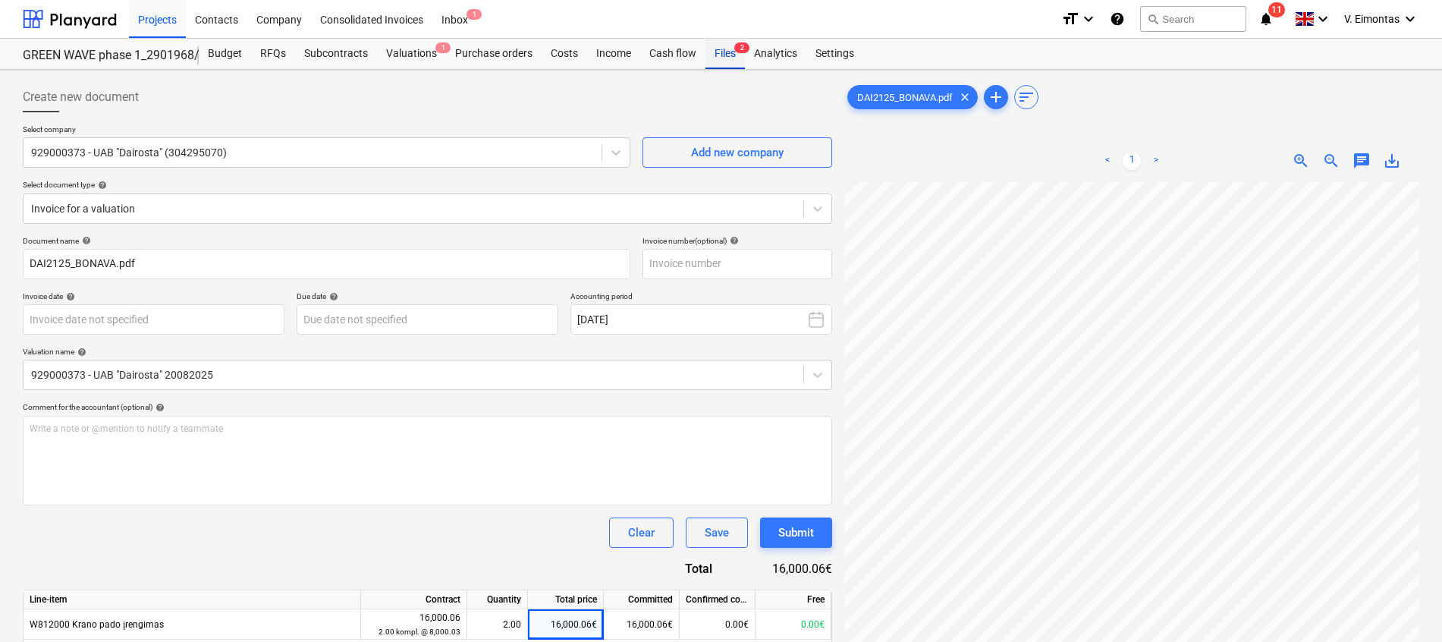
click at [728, 52] on div "Files 2" at bounding box center [724, 54] width 39 height 30
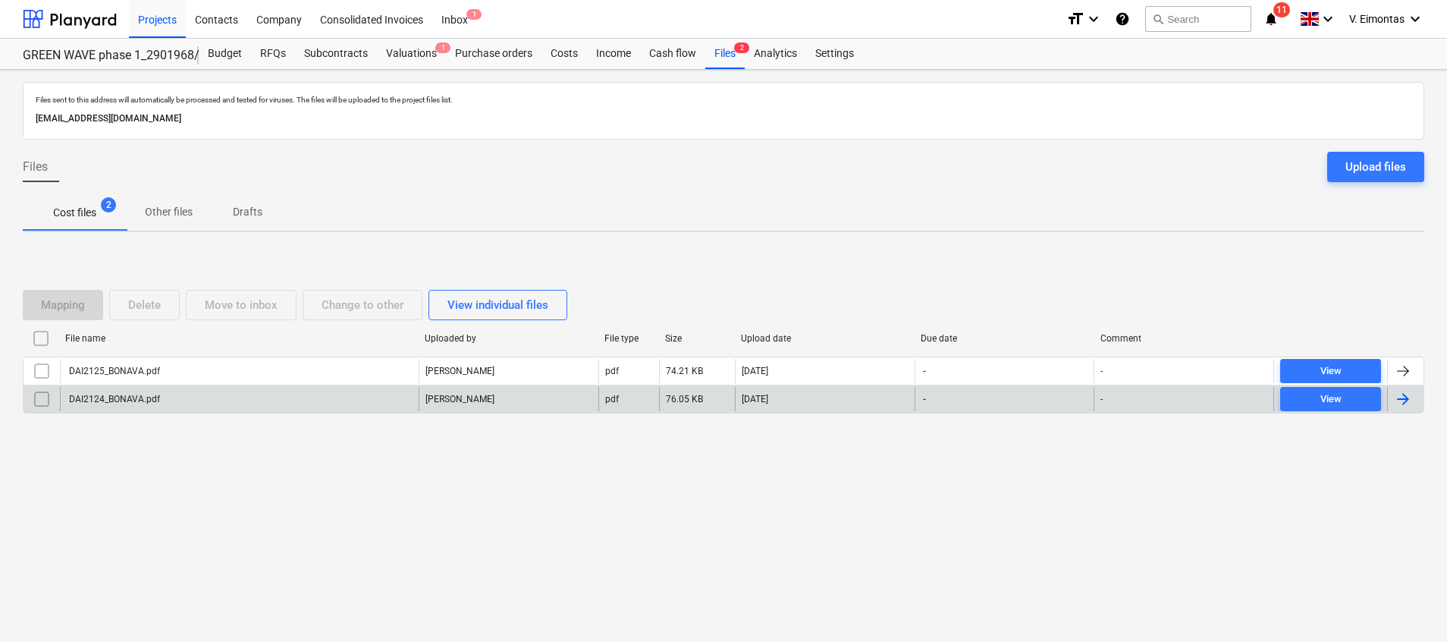
click at [249, 402] on div "DAI2124_BONAVA.pdf" at bounding box center [239, 399] width 359 height 24
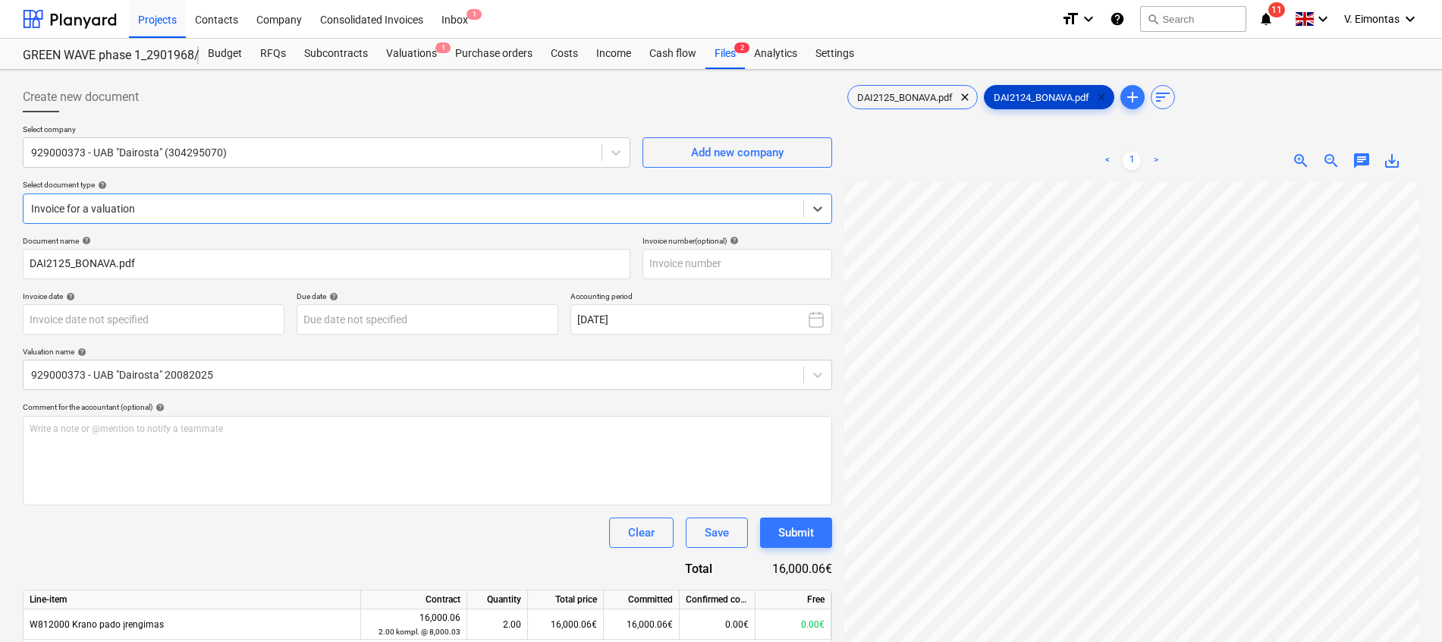
click at [1109, 96] on span "clear" at bounding box center [1101, 97] width 18 height 18
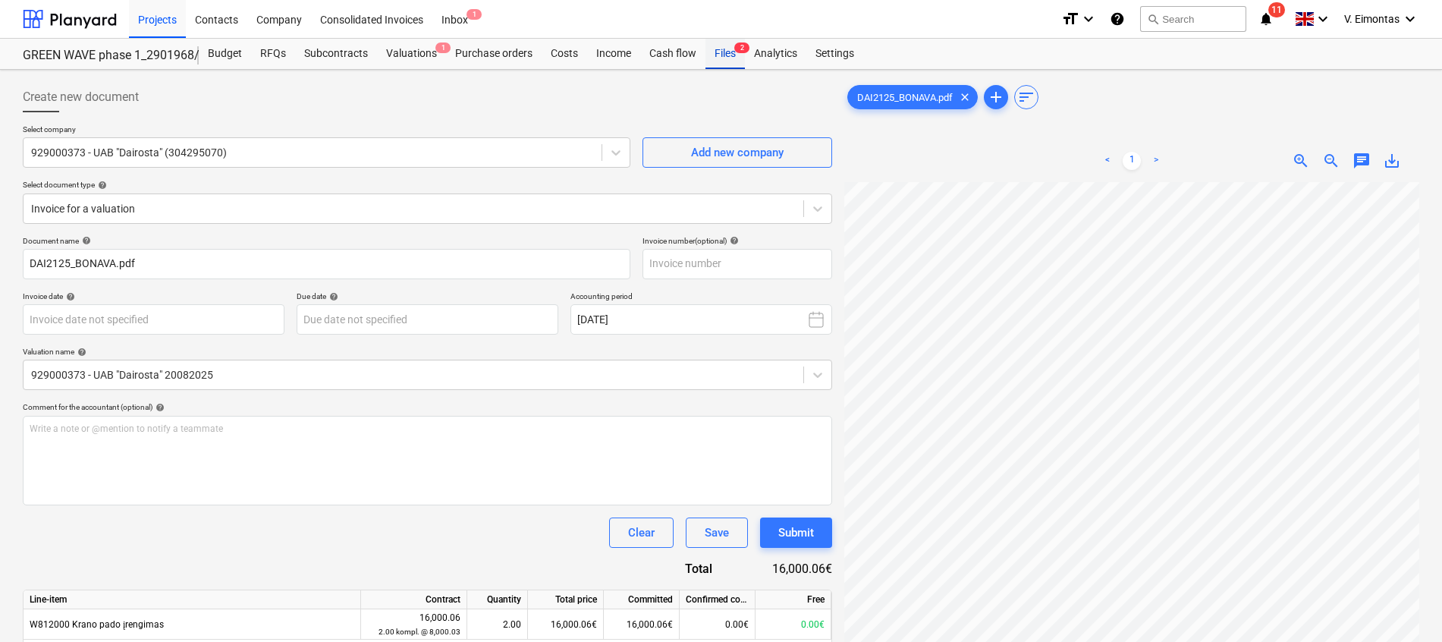
click at [724, 49] on div "Files 2" at bounding box center [724, 54] width 39 height 30
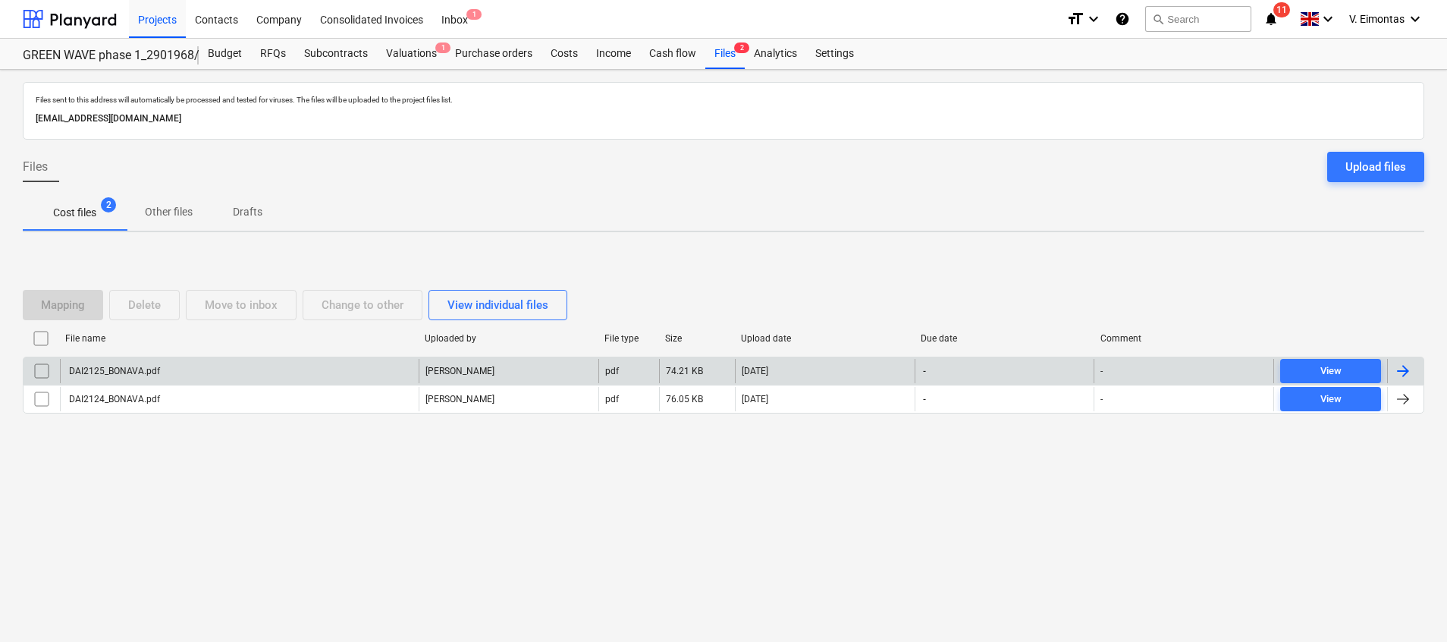
click at [182, 366] on div "DAI2125_BONAVA.pdf" at bounding box center [239, 371] width 359 height 24
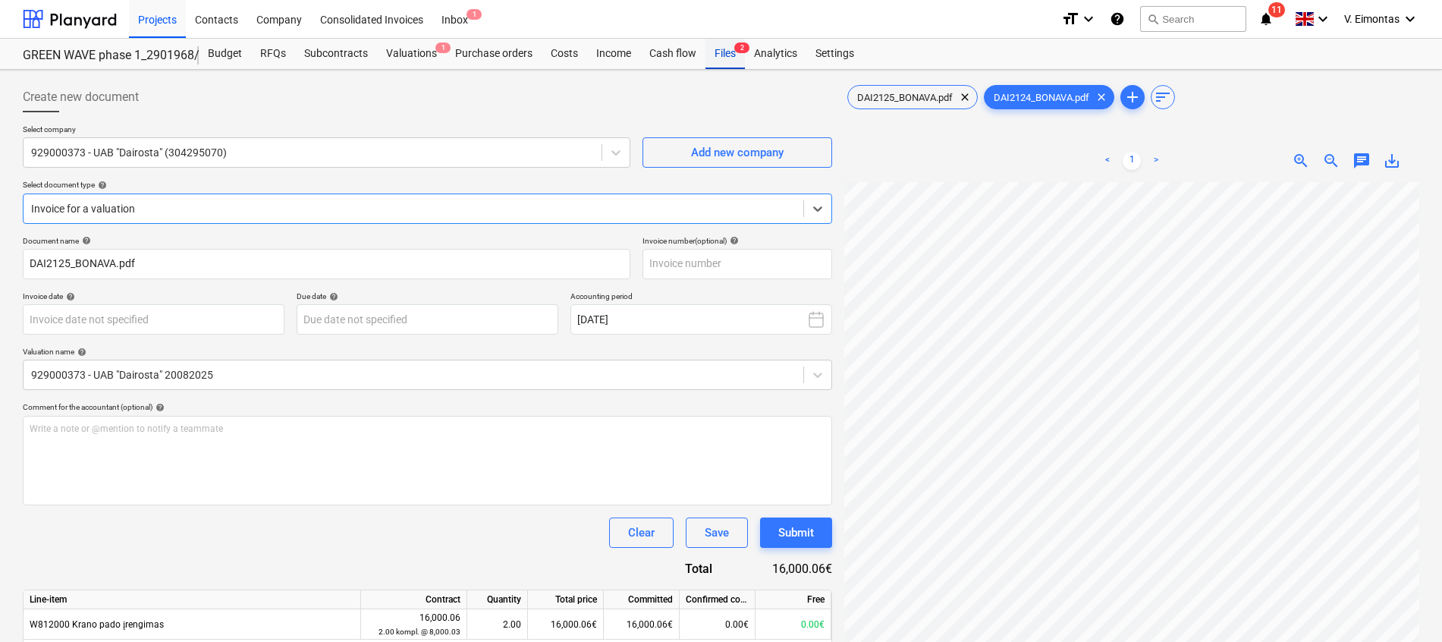
click at [729, 59] on div "Files 2" at bounding box center [724, 54] width 39 height 30
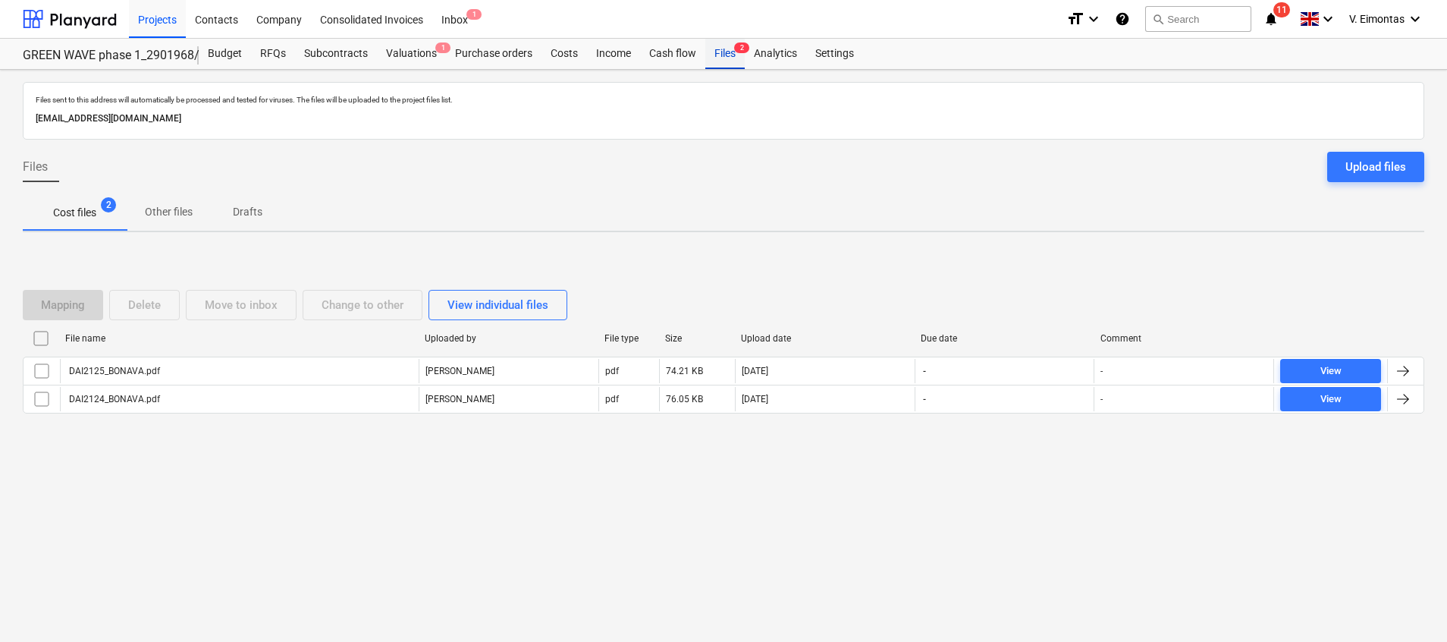
click at [719, 54] on div "Files 2" at bounding box center [724, 54] width 39 height 30
click at [730, 51] on div "Files 2" at bounding box center [724, 54] width 39 height 30
click at [61, 209] on p "Cost files" at bounding box center [74, 213] width 43 height 16
click at [420, 49] on div "Valuations 1" at bounding box center [411, 54] width 69 height 30
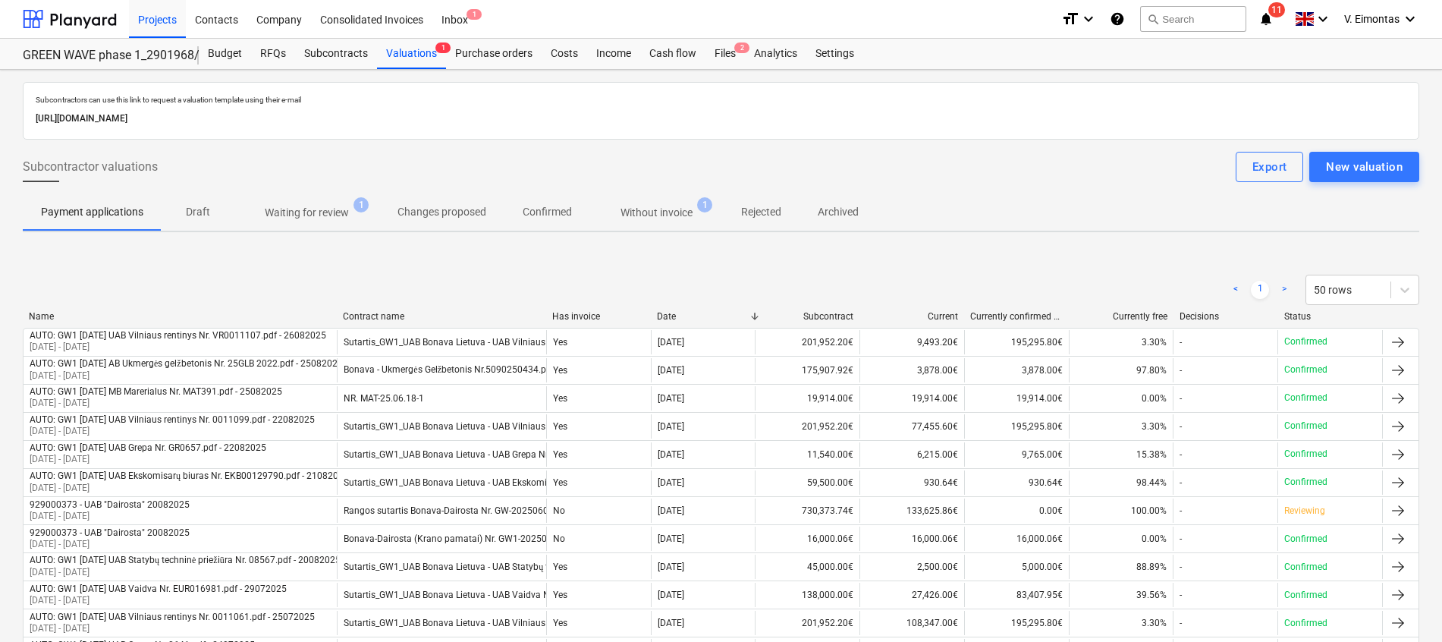
click at [340, 221] on span "Waiting for review 1" at bounding box center [306, 212] width 145 height 27
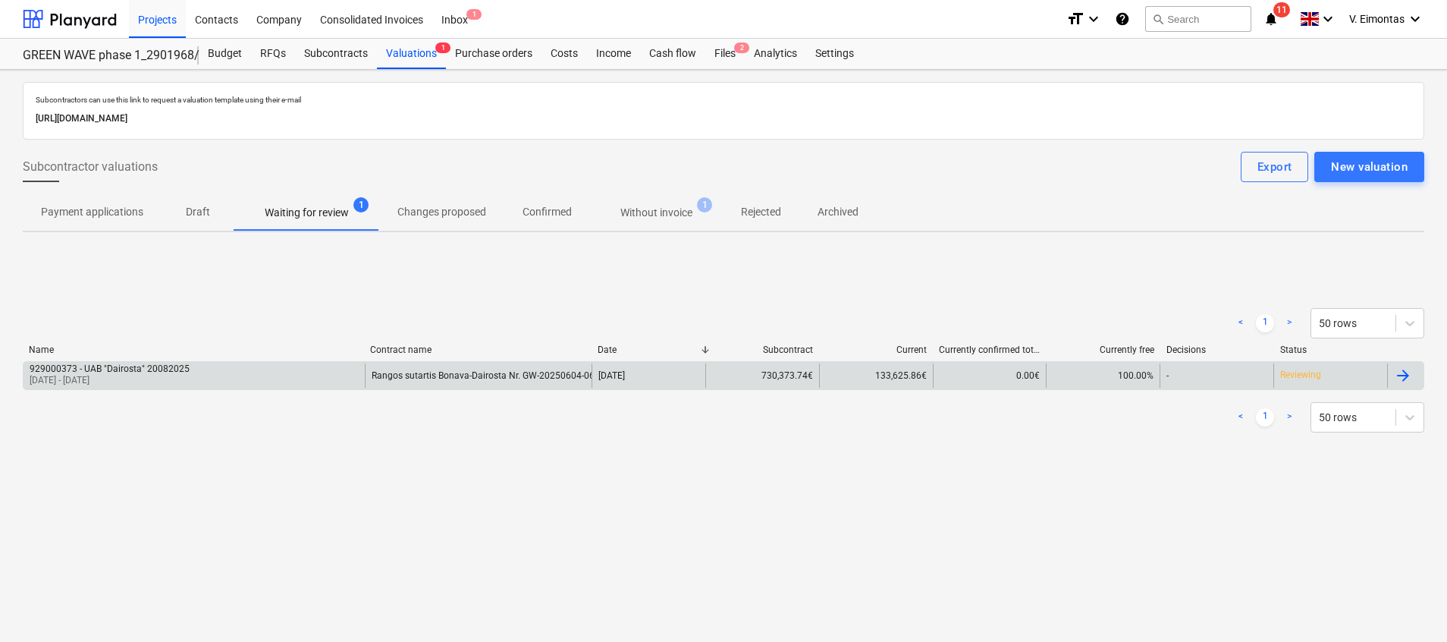
click at [925, 382] on div "133,625.86€" at bounding box center [876, 375] width 114 height 24
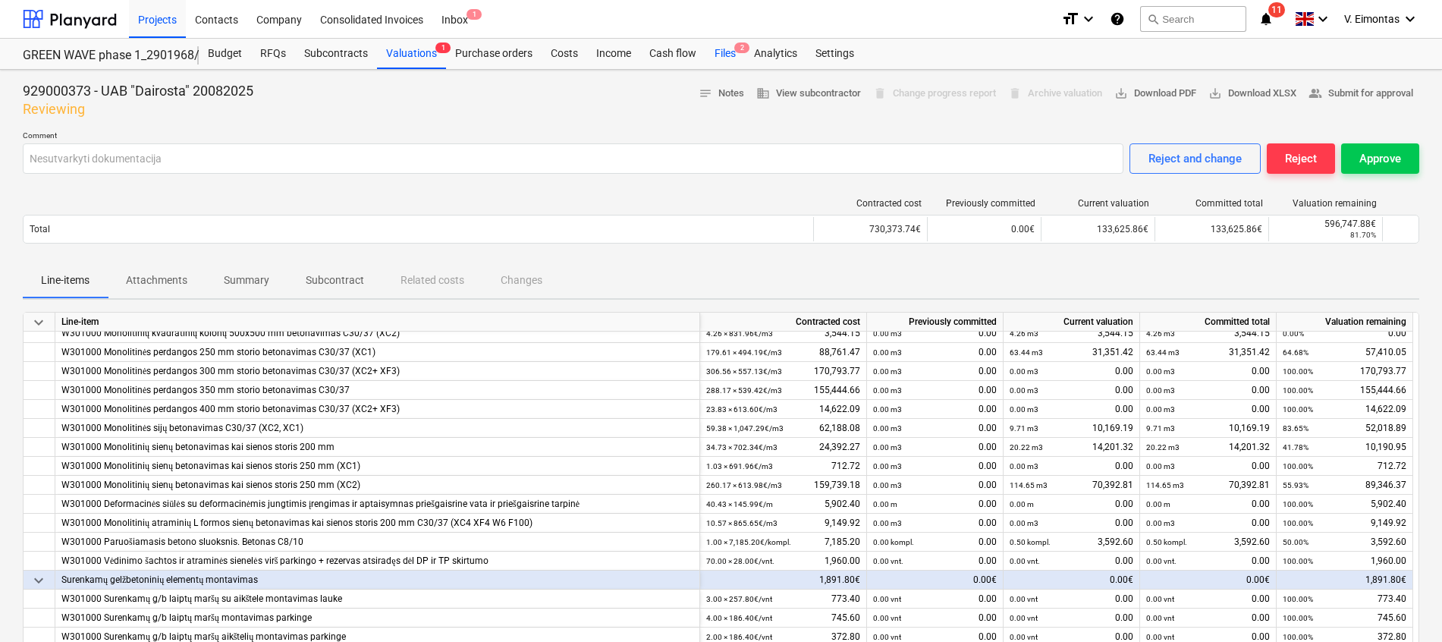
click at [724, 51] on div "Files 2" at bounding box center [724, 54] width 39 height 30
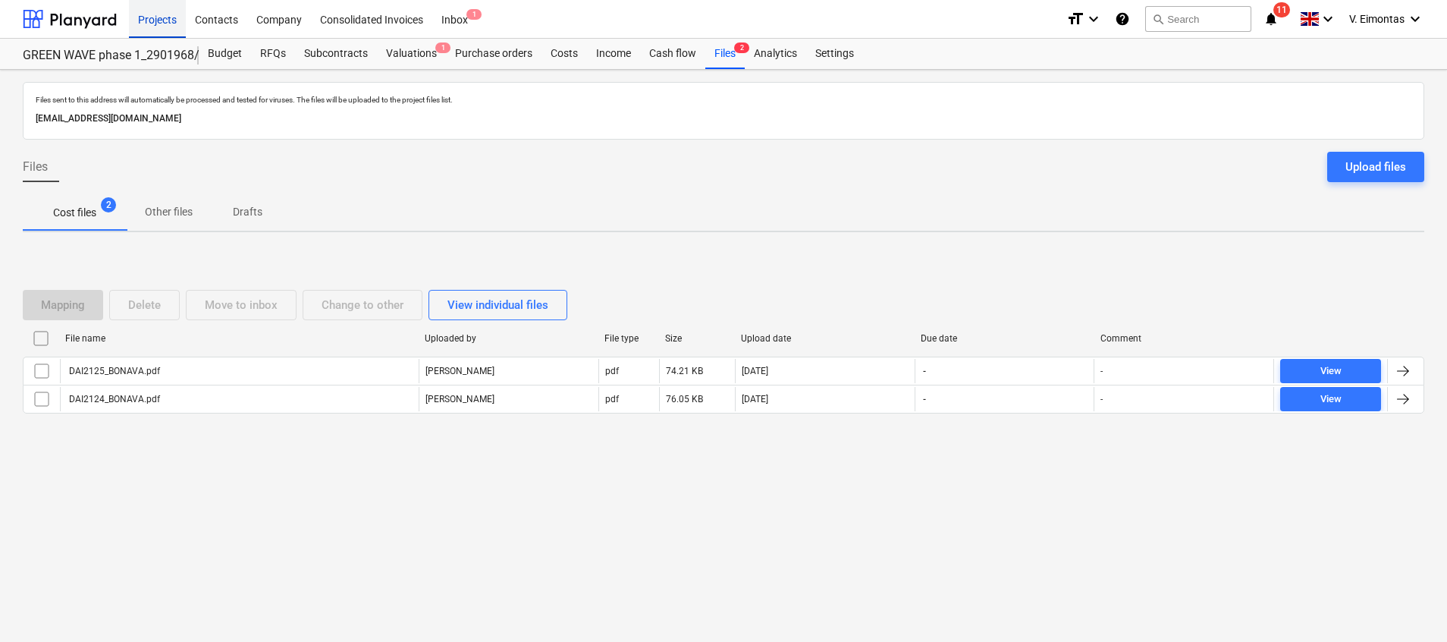
click at [155, 11] on div "Projects" at bounding box center [157, 18] width 57 height 39
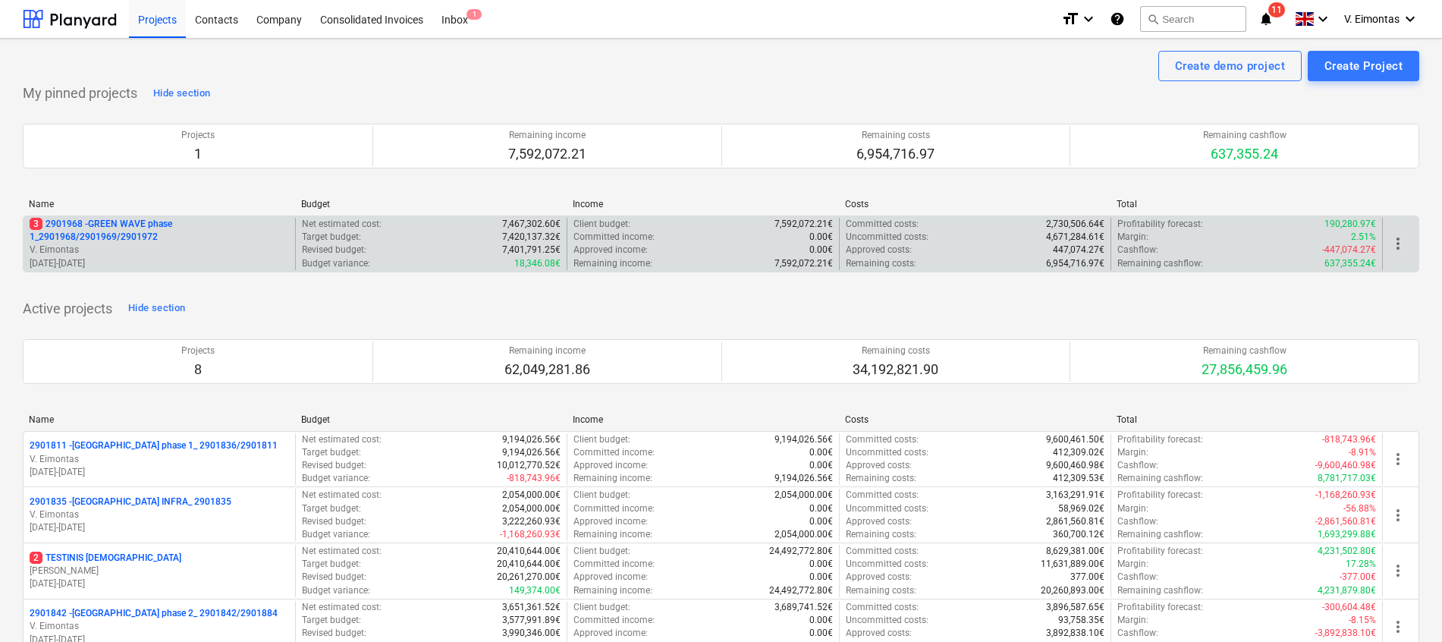
click at [103, 232] on p "3 2901968 - GREEN WAVE phase 1_2901968/2901969/2901972" at bounding box center [159, 231] width 259 height 26
